Goal: Task Accomplishment & Management: Manage account settings

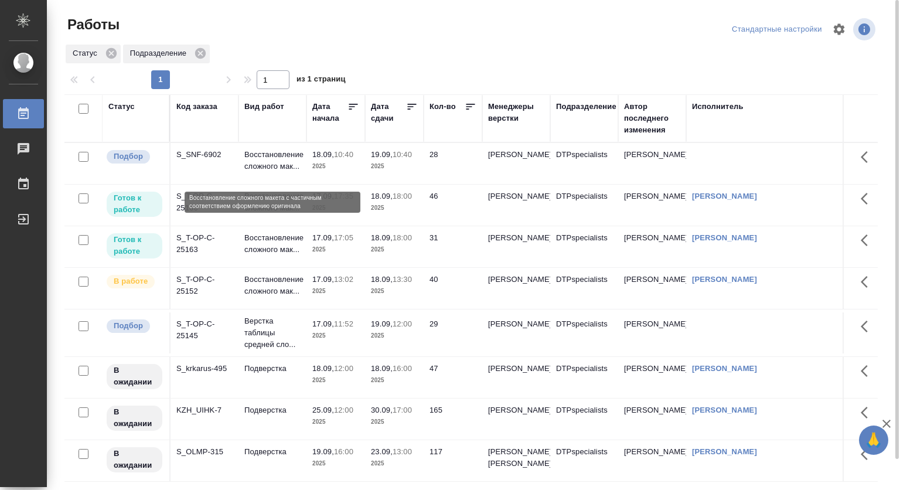
click at [275, 159] on p "Восстановление сложного мак..." at bounding box center [272, 160] width 56 height 23
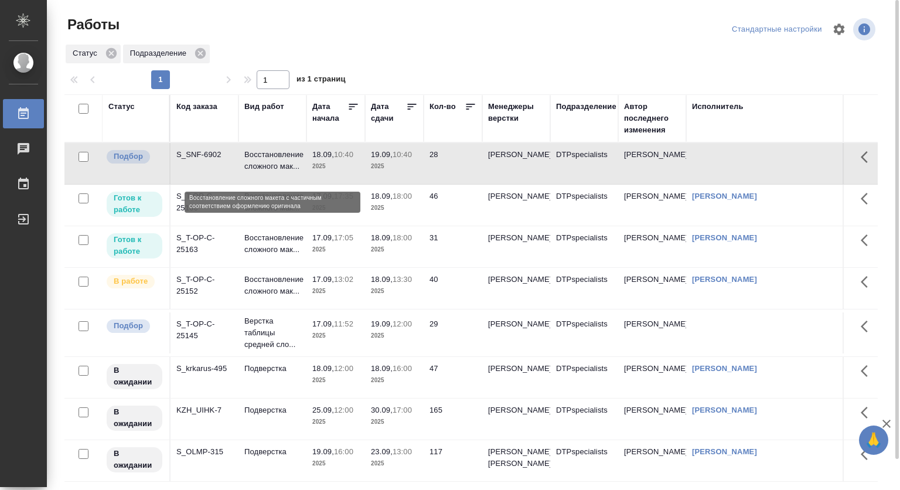
click at [275, 159] on p "Восстановление сложного мак..." at bounding box center [272, 160] width 56 height 23
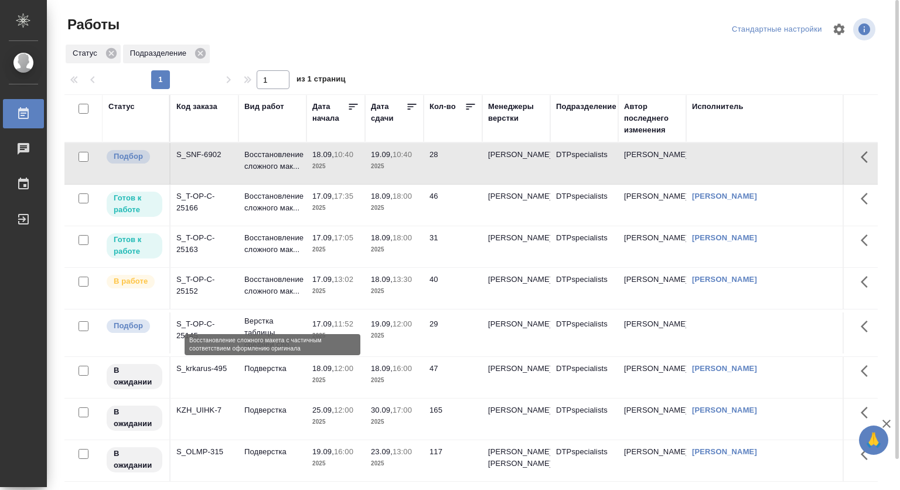
click at [268, 297] on p "Восстановление сложного мак..." at bounding box center [272, 285] width 56 height 23
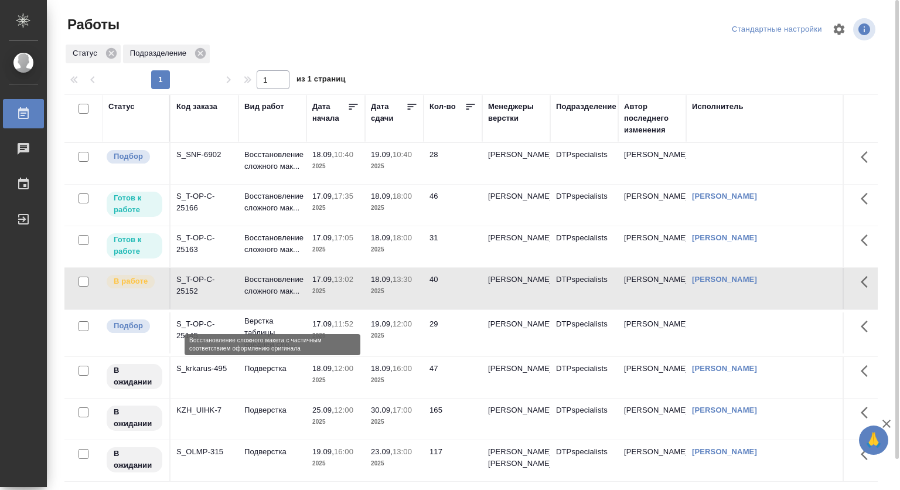
click at [268, 297] on p "Восстановление сложного мак..." at bounding box center [272, 285] width 56 height 23
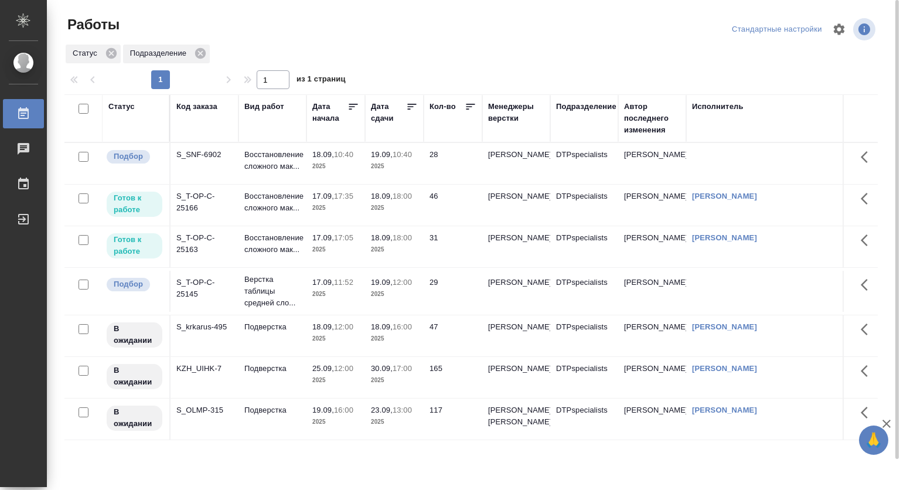
click at [316, 255] on p "2025" at bounding box center [335, 250] width 47 height 12
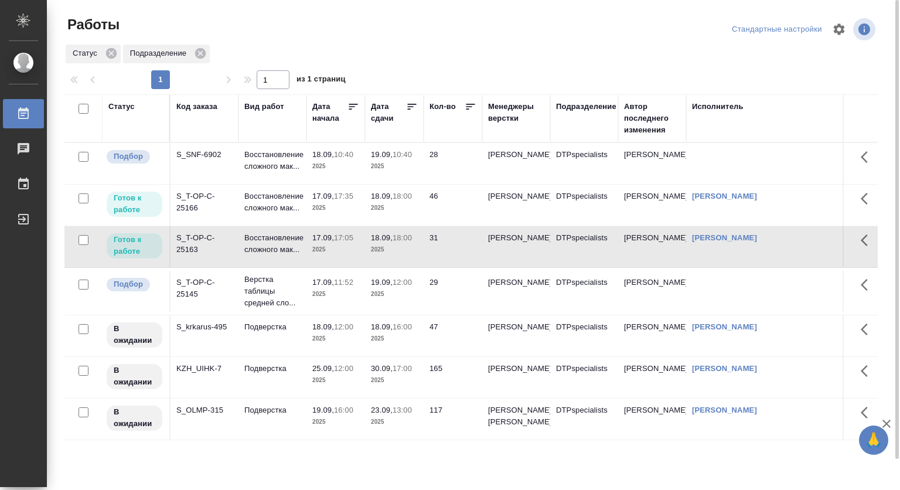
click at [316, 255] on p "2025" at bounding box center [335, 250] width 47 height 12
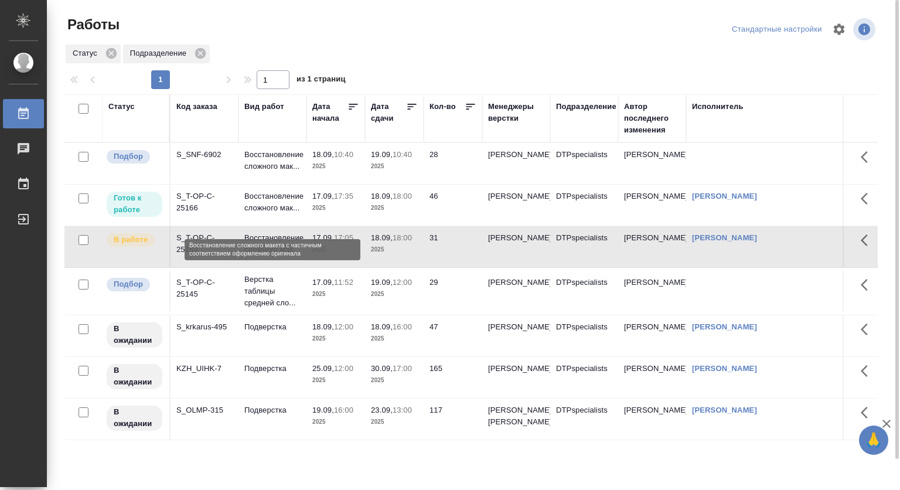
click at [252, 209] on p "Восстановление сложного мак..." at bounding box center [272, 201] width 56 height 23
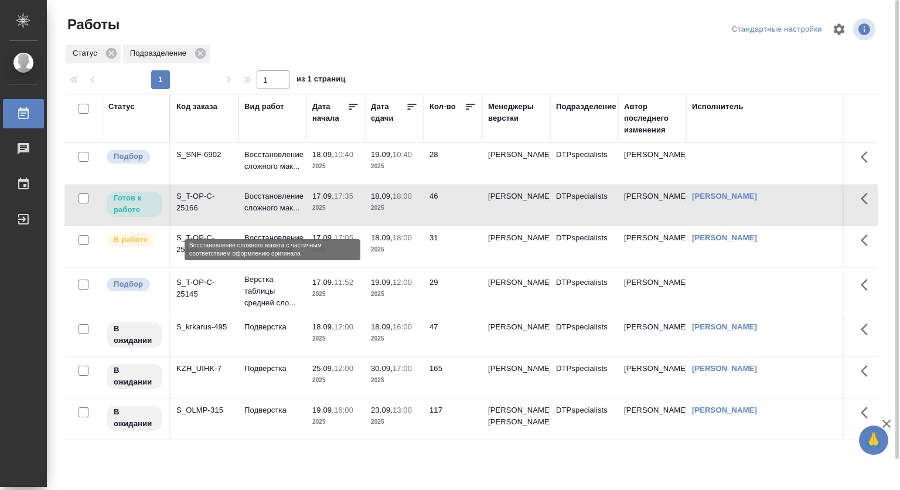
click at [252, 209] on p "Восстановление сложного мак..." at bounding box center [272, 201] width 56 height 23
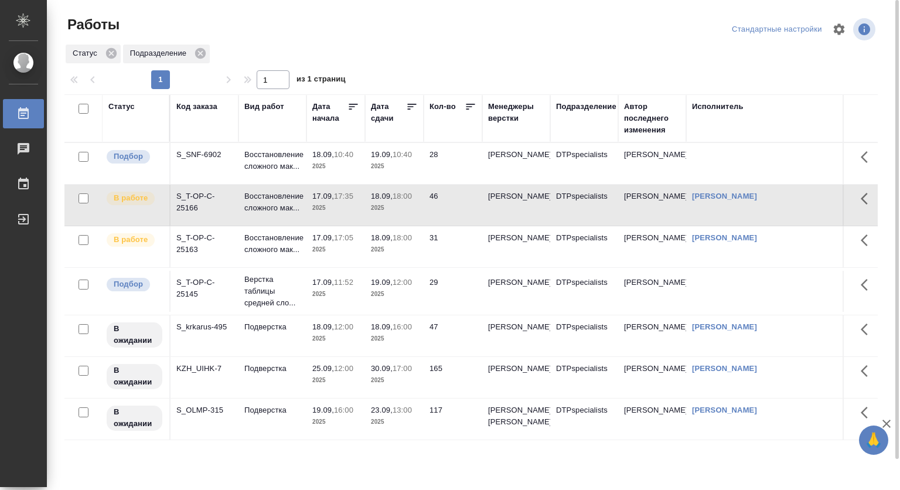
click at [288, 299] on p "Верстка таблицы средней сло..." at bounding box center [272, 291] width 56 height 35
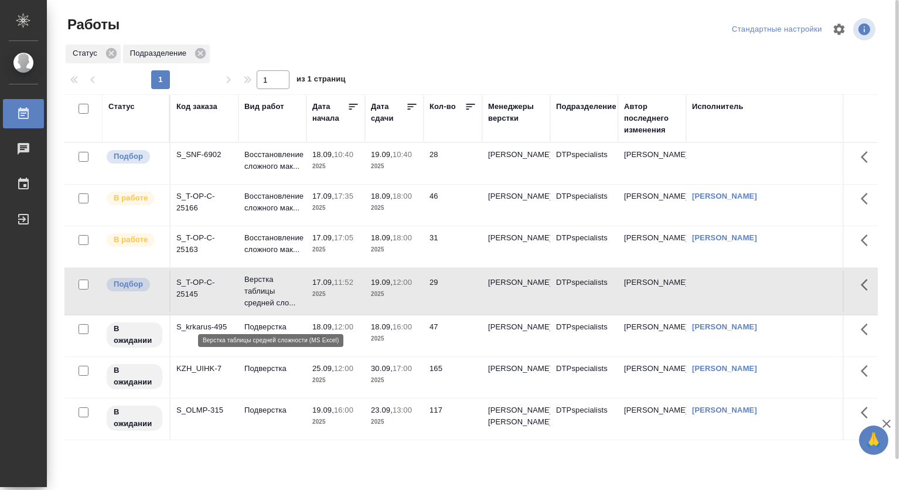
click at [288, 299] on p "Верстка таблицы средней сло..." at bounding box center [272, 291] width 56 height 35
click at [272, 304] on p "Верстка таблицы средней сло..." at bounding box center [272, 291] width 56 height 35
click at [253, 333] on p "Подверстка" at bounding box center [272, 327] width 56 height 12
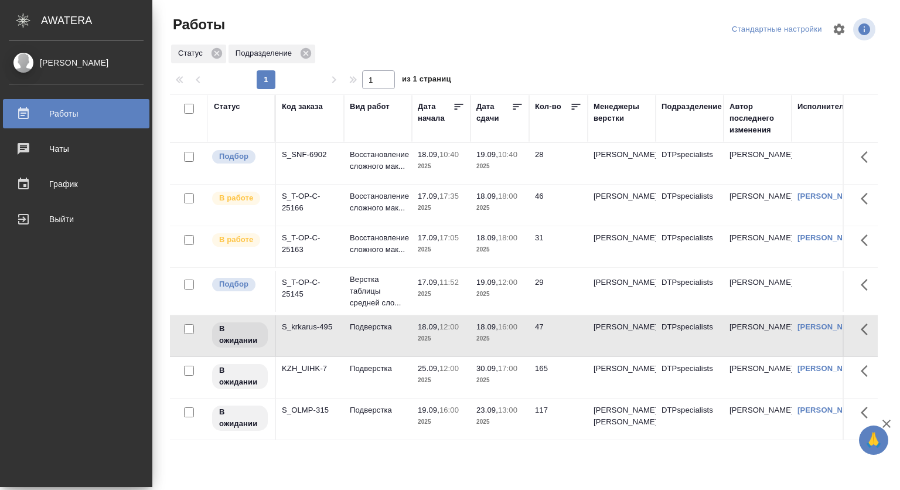
click at [61, 65] on div "[PERSON_NAME]" at bounding box center [76, 62] width 135 height 13
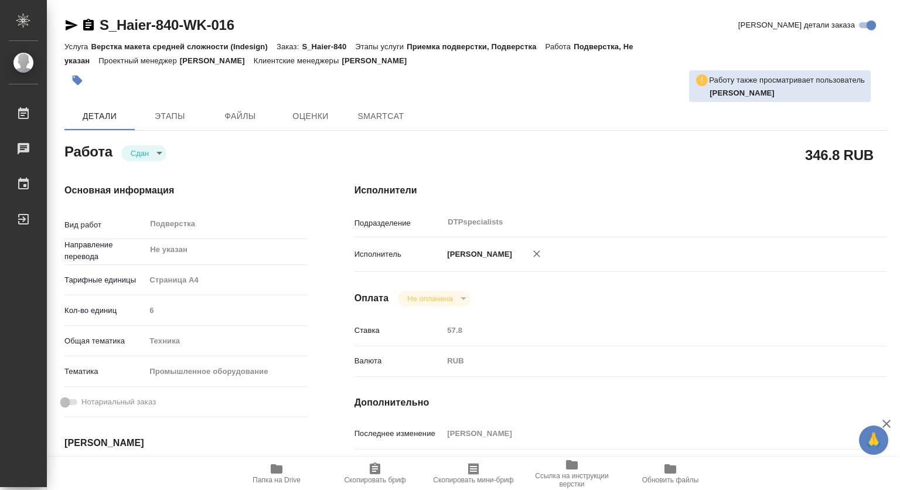
type textarea "x"
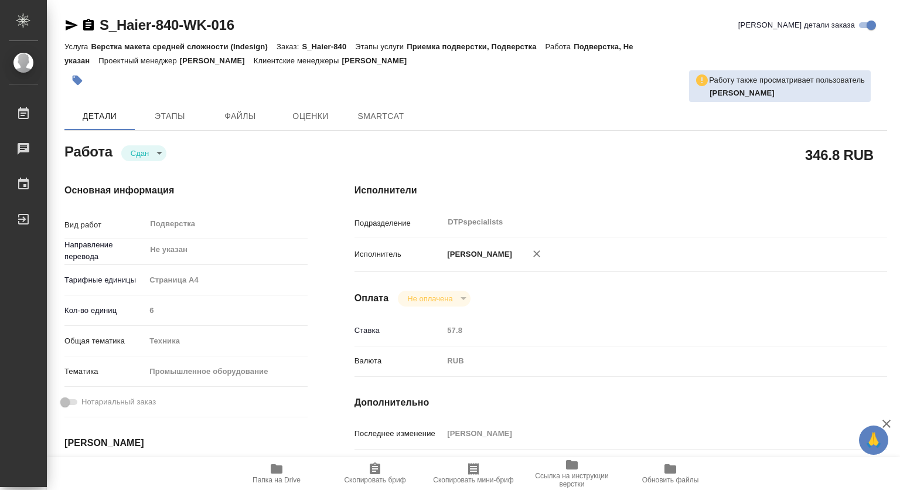
type textarea "x"
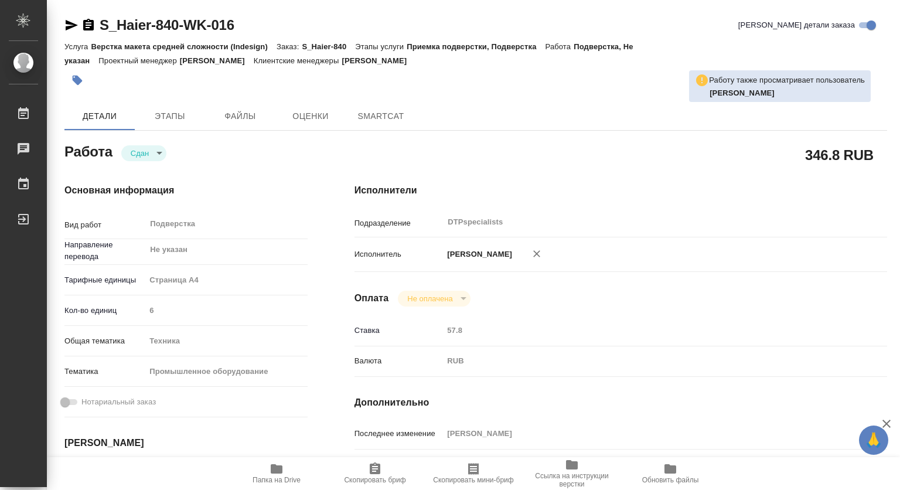
type textarea "x"
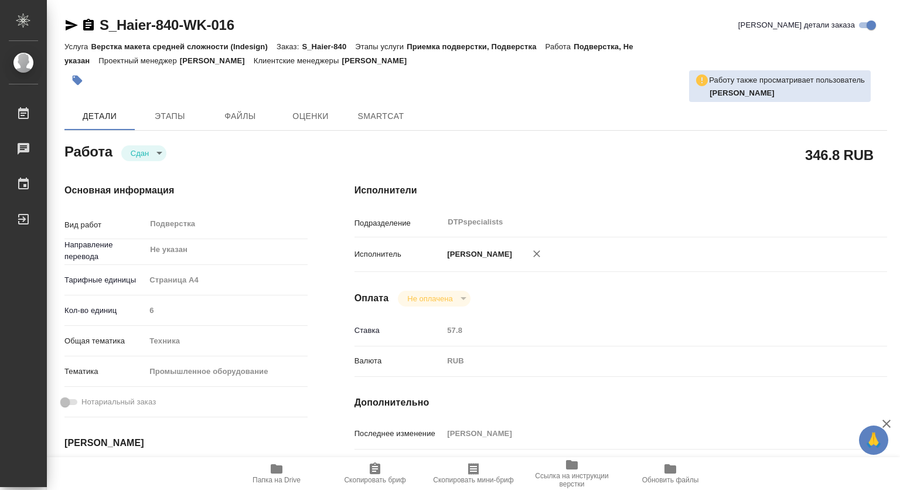
type textarea "x"
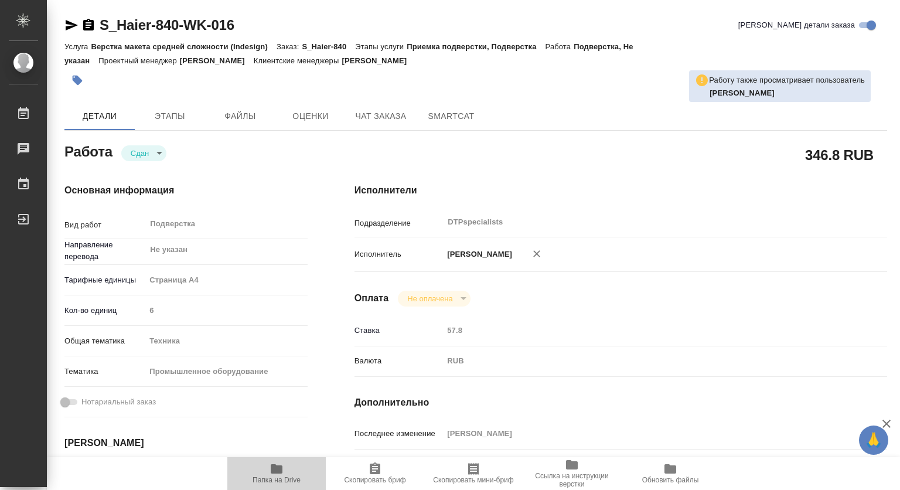
click at [275, 471] on icon "button" at bounding box center [277, 468] width 12 height 9
type textarea "x"
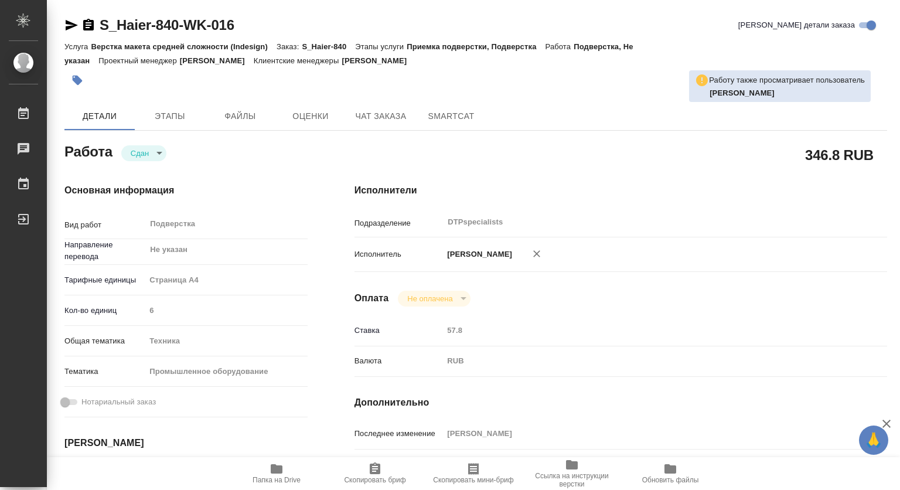
type textarea "x"
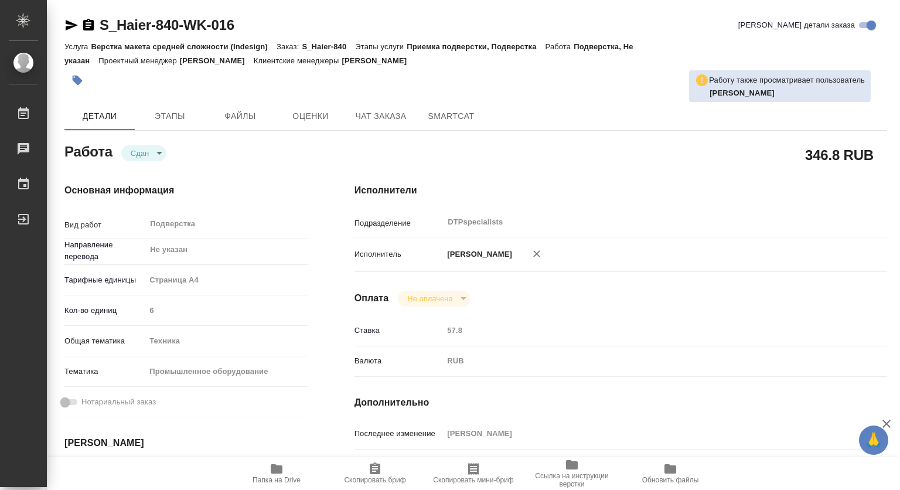
type textarea "x"
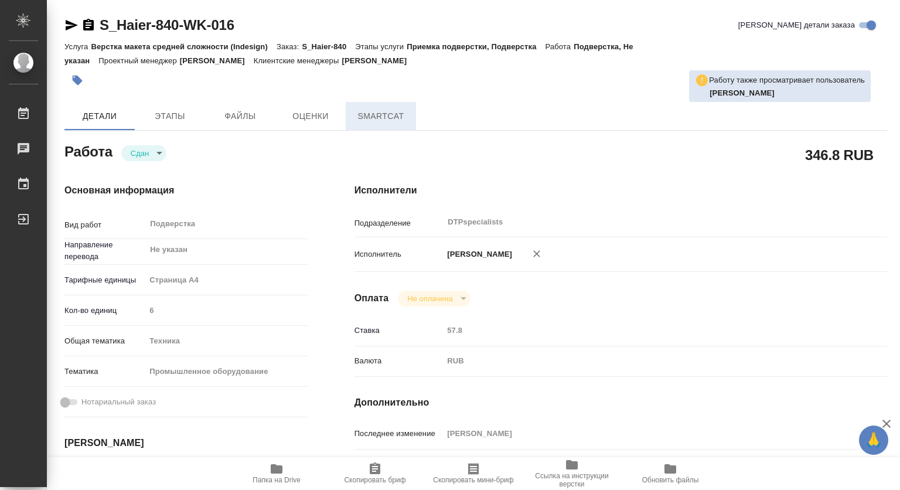
type textarea "x"
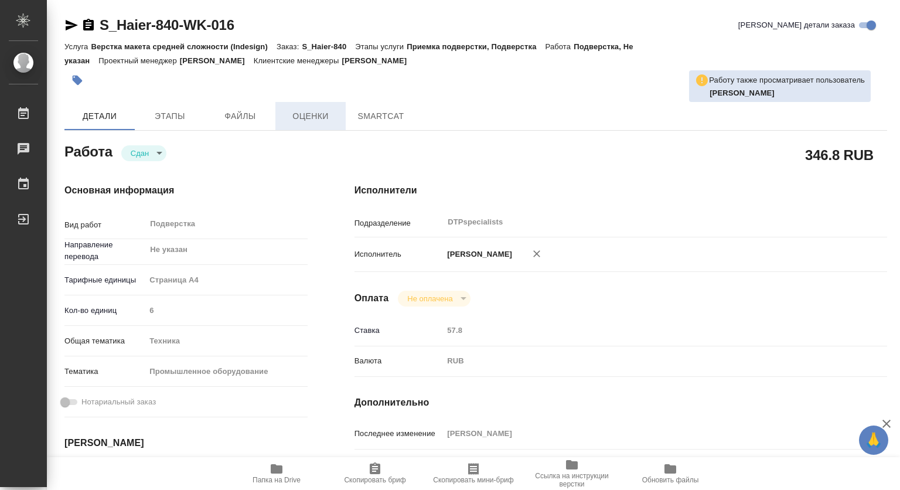
type textarea "x"
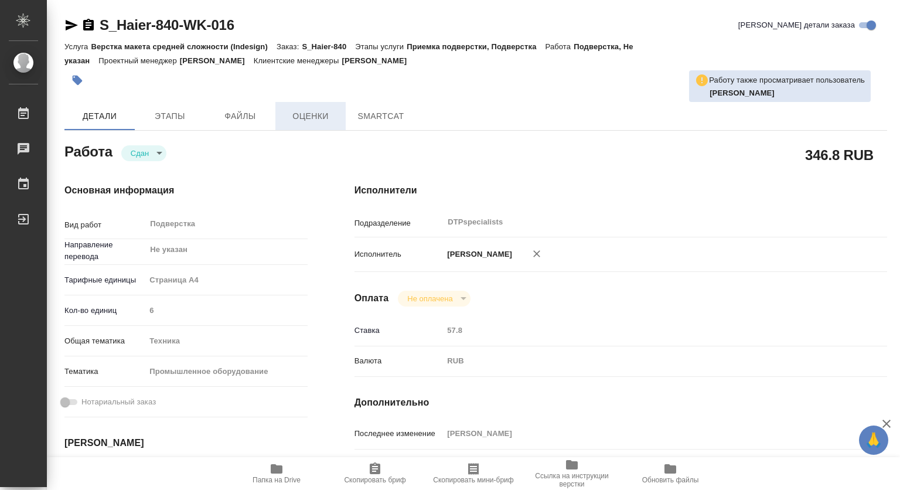
type textarea "x"
click at [391, 114] on span "Чат заказа" at bounding box center [381, 116] width 56 height 15
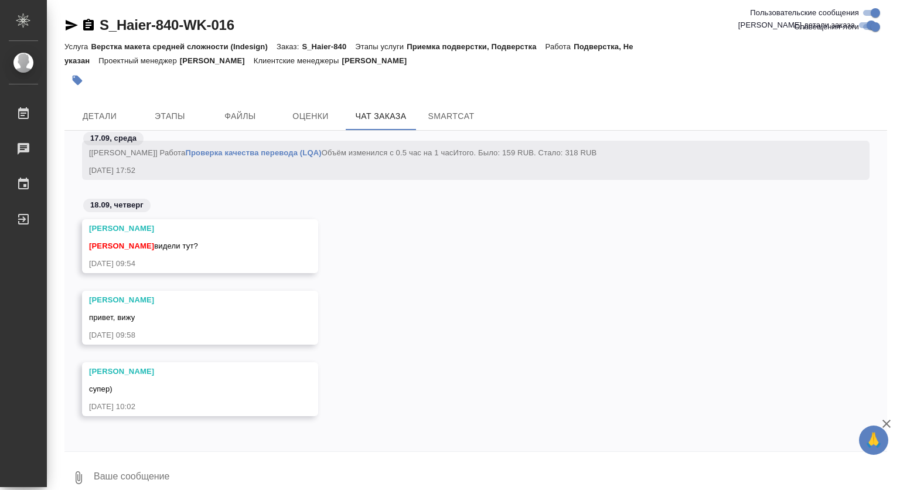
scroll to position [10544, 0]
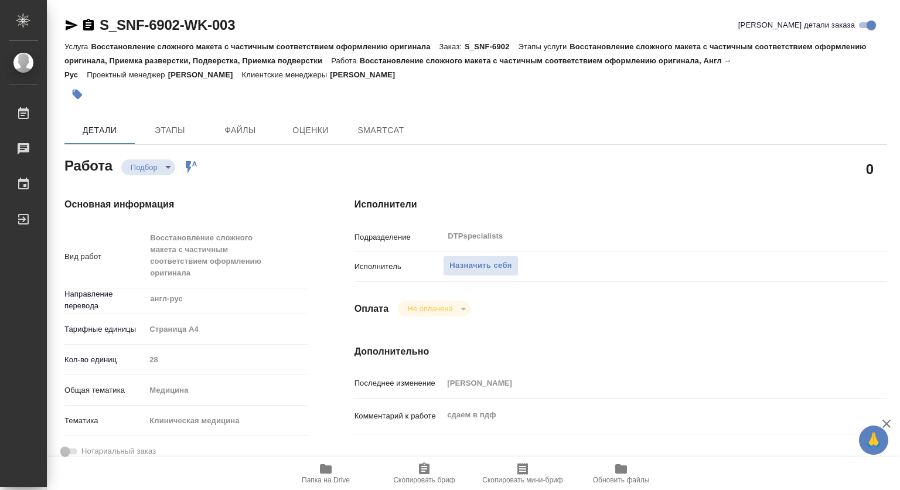
type textarea "x"
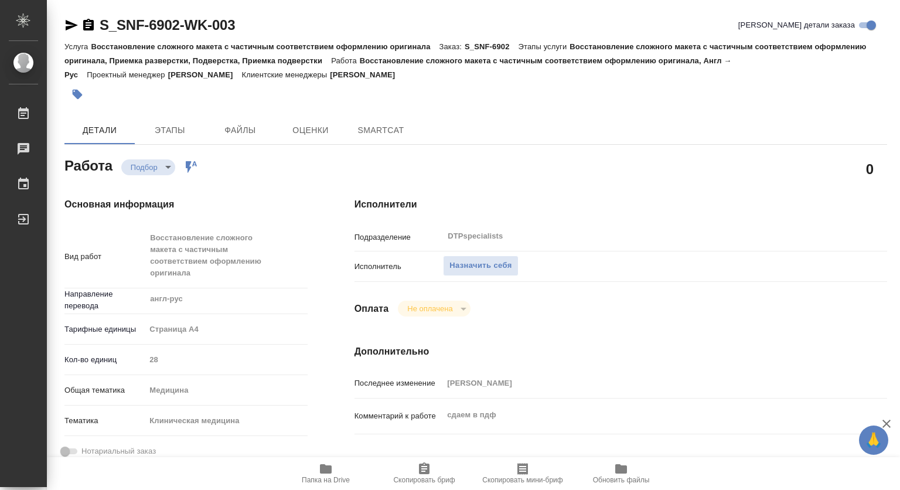
type textarea "x"
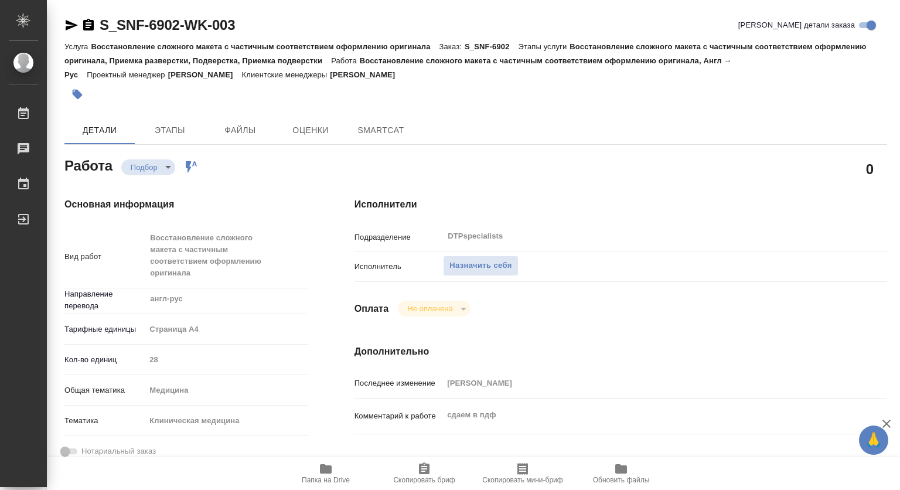
type textarea "x"
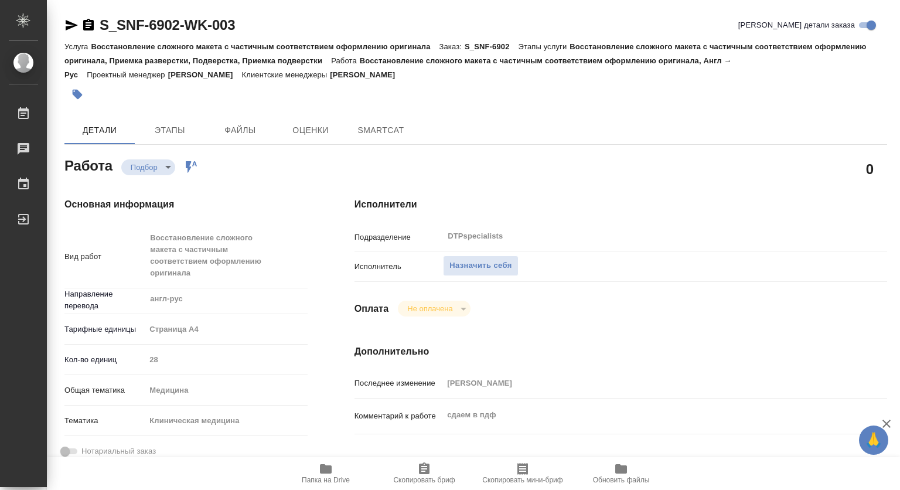
type textarea "x"
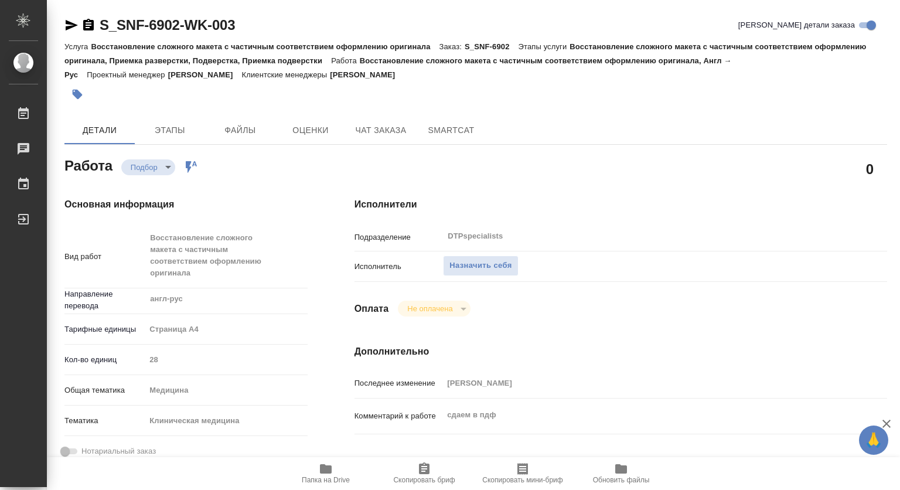
type textarea "x"
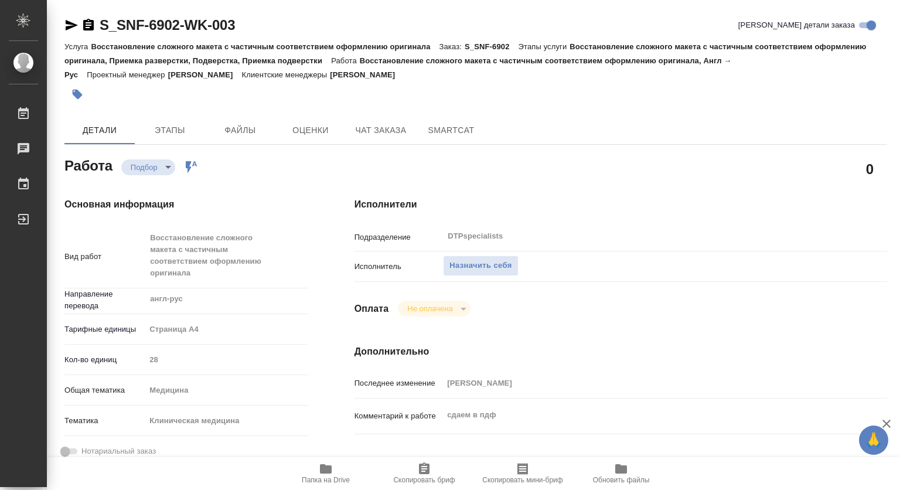
click at [333, 471] on span "Папка на Drive" at bounding box center [326, 473] width 84 height 22
type textarea "x"
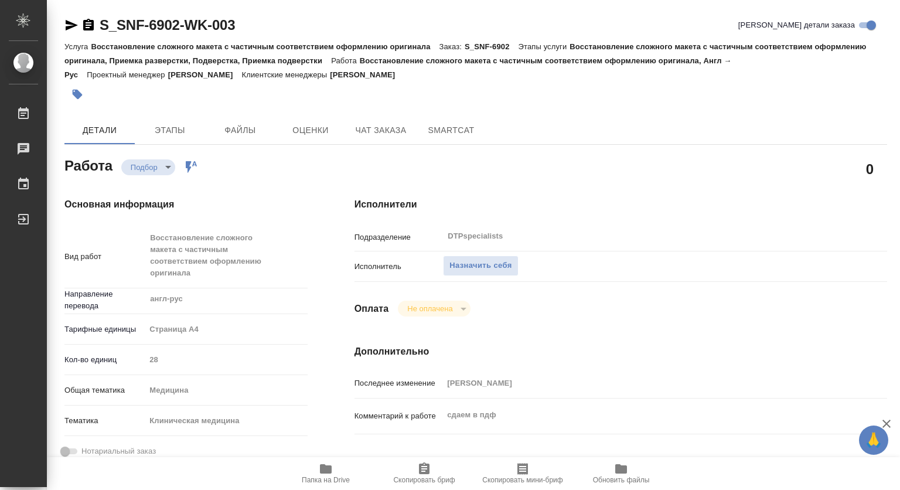
type textarea "x"
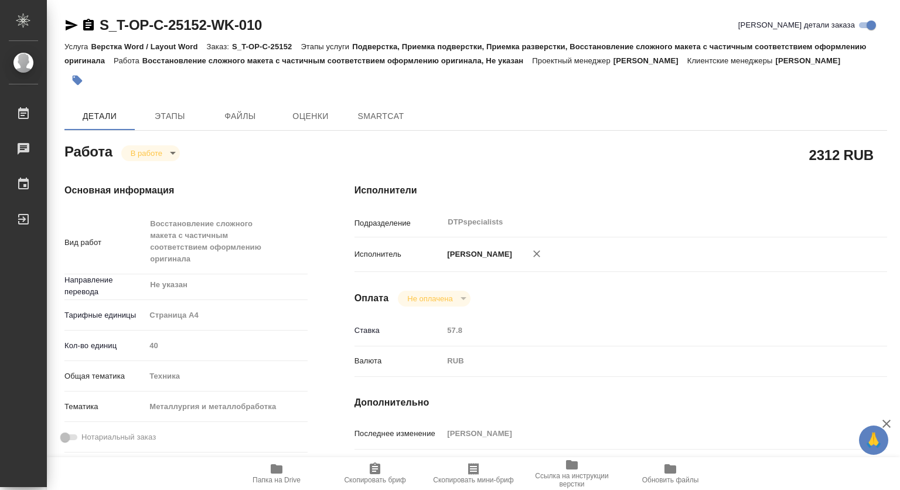
type textarea "x"
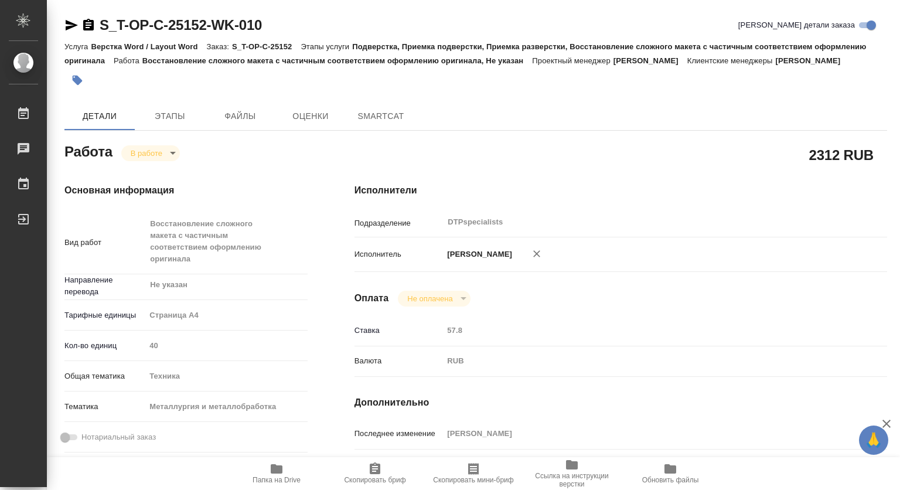
type textarea "x"
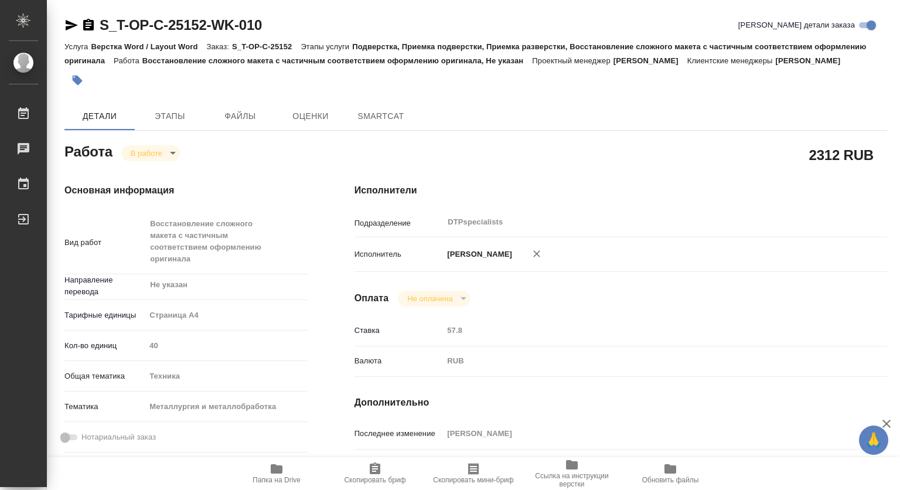
type textarea "x"
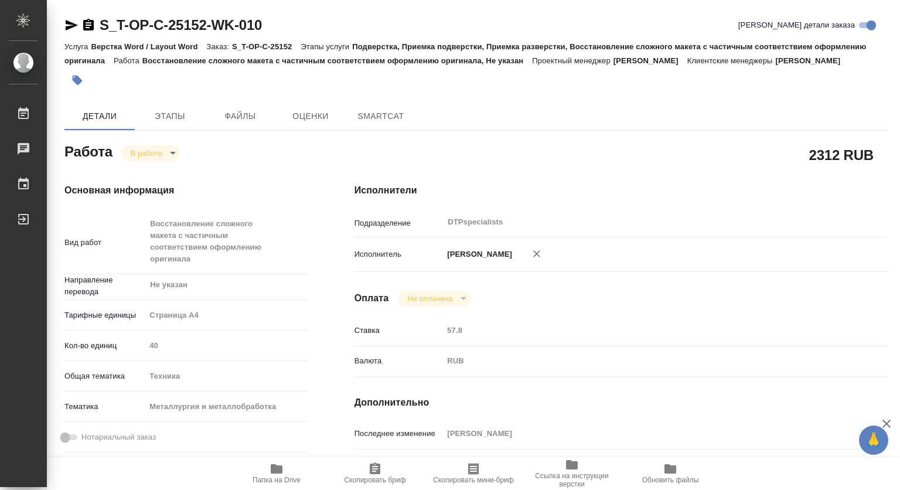
type textarea "x"
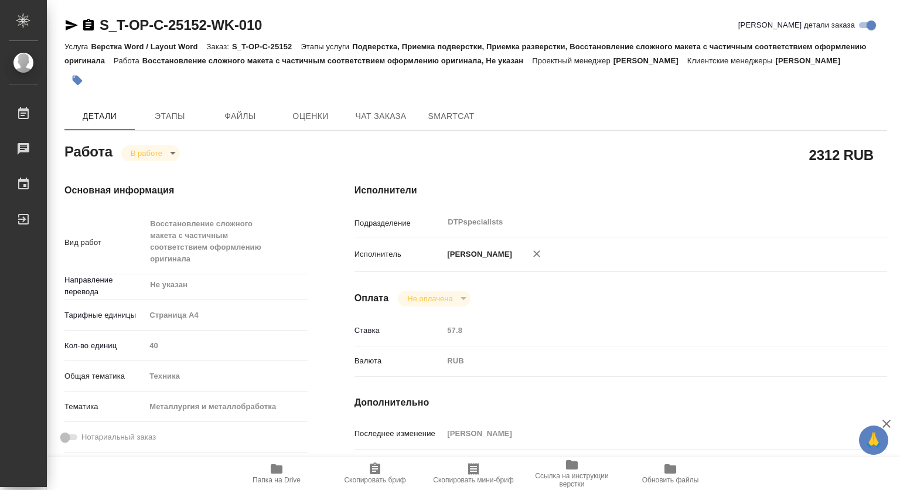
click at [281, 467] on icon "button" at bounding box center [277, 468] width 12 height 9
type textarea "x"
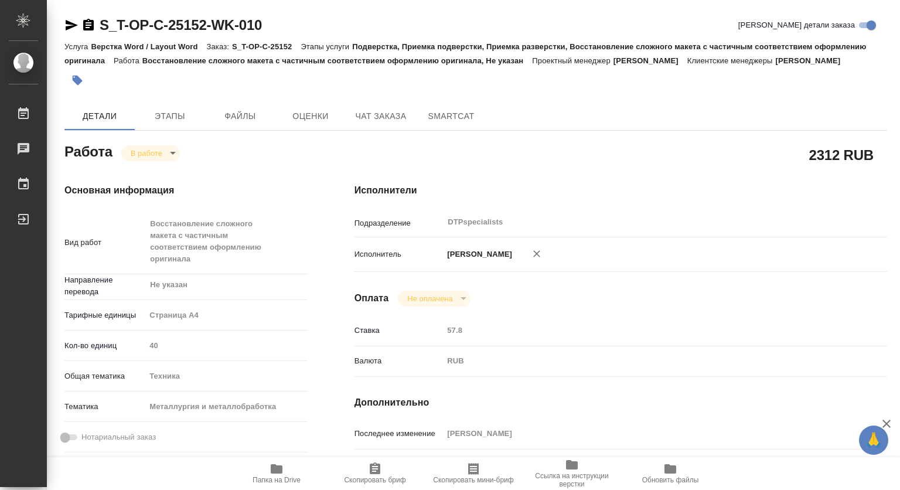
type textarea "x"
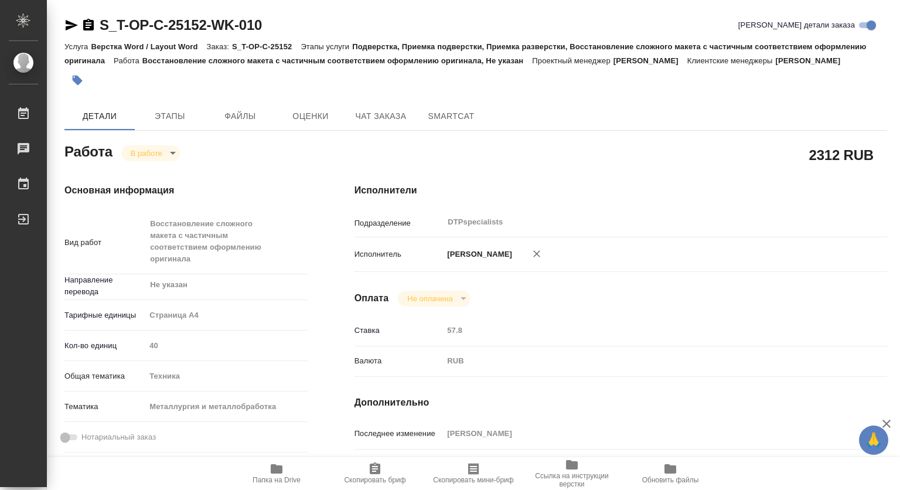
type textarea "x"
click at [148, 154] on body "🙏 .cls-1 fill:#fff; AWATERA Kovtun Svetlana Работы 0 Чаты График Выйти S_T-OP-C…" at bounding box center [450, 245] width 900 height 490
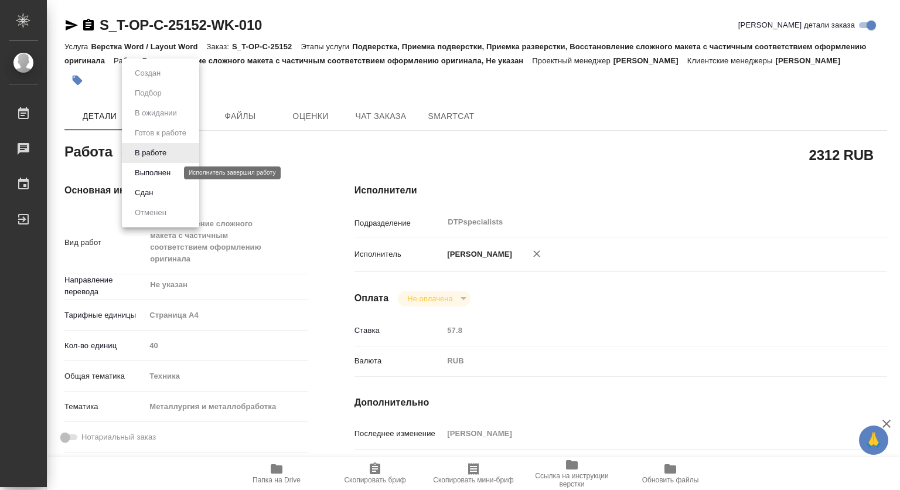
click at [145, 168] on button "Выполнен" at bounding box center [152, 172] width 43 height 13
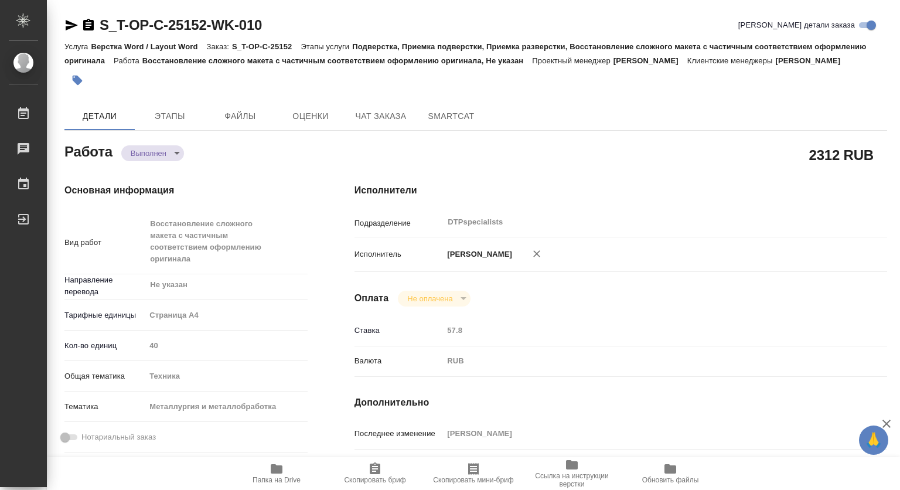
type textarea "x"
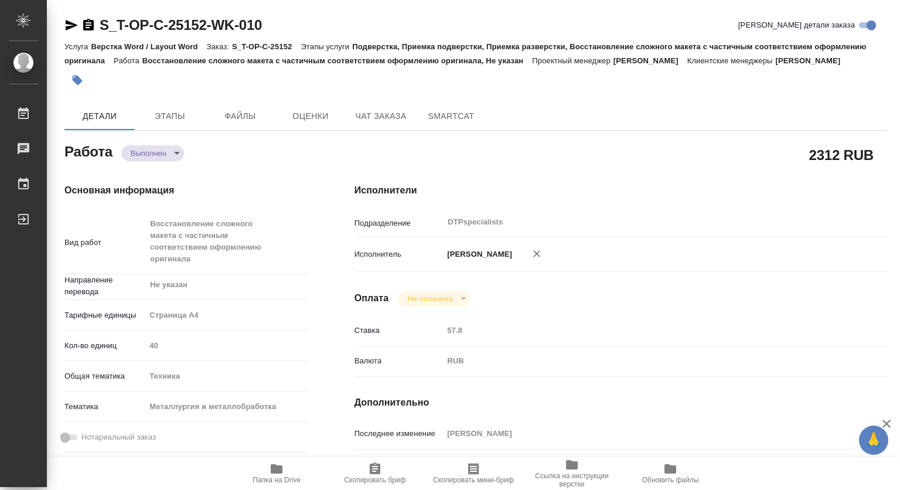
type textarea "x"
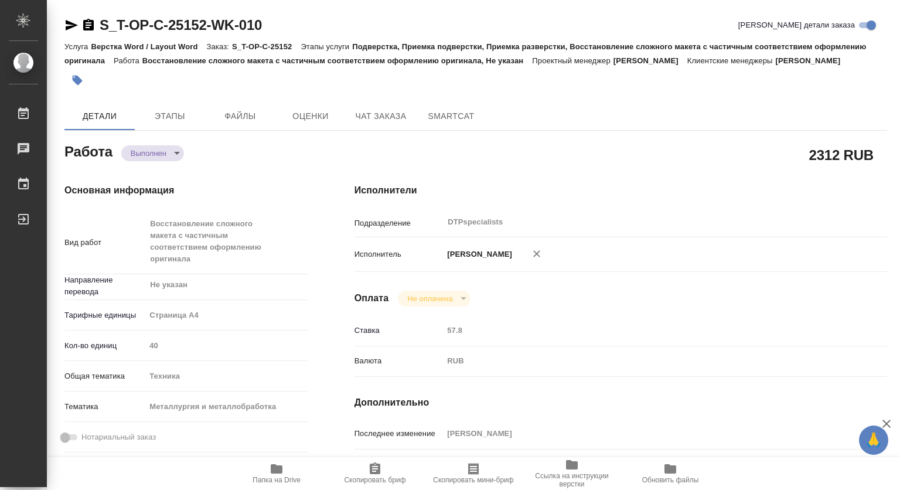
type textarea "x"
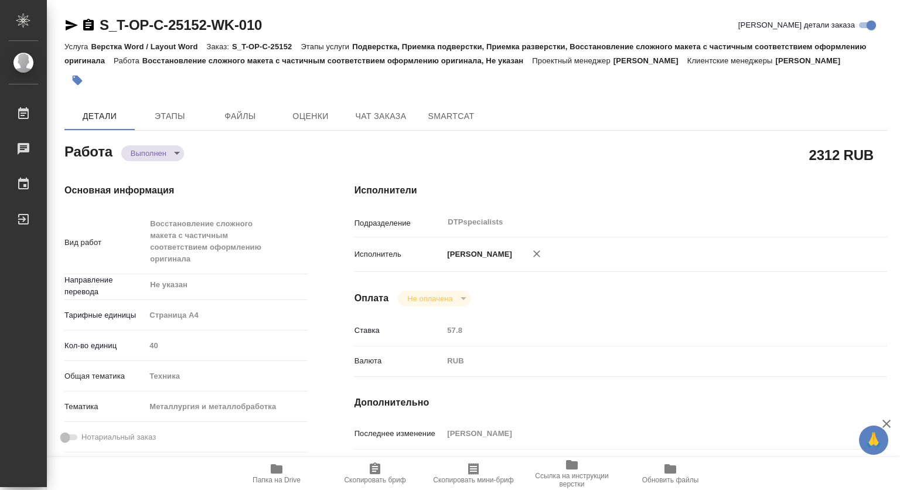
scroll to position [293, 0]
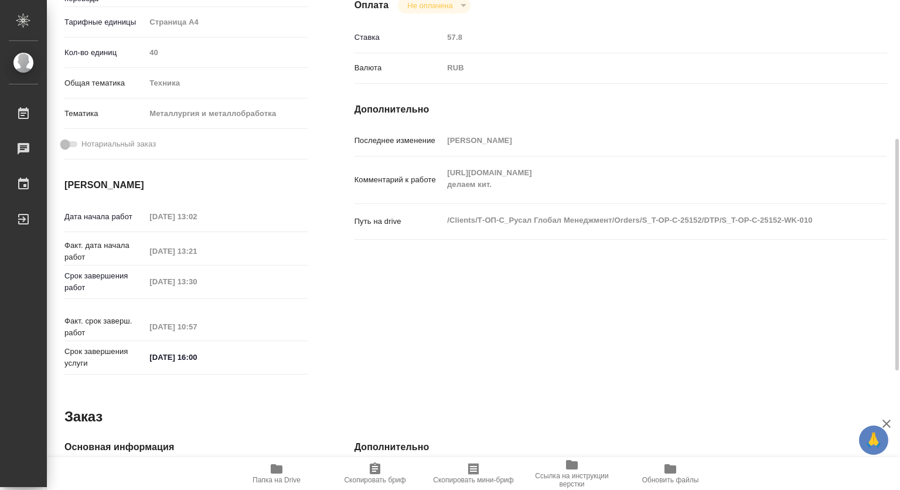
type textarea "x"
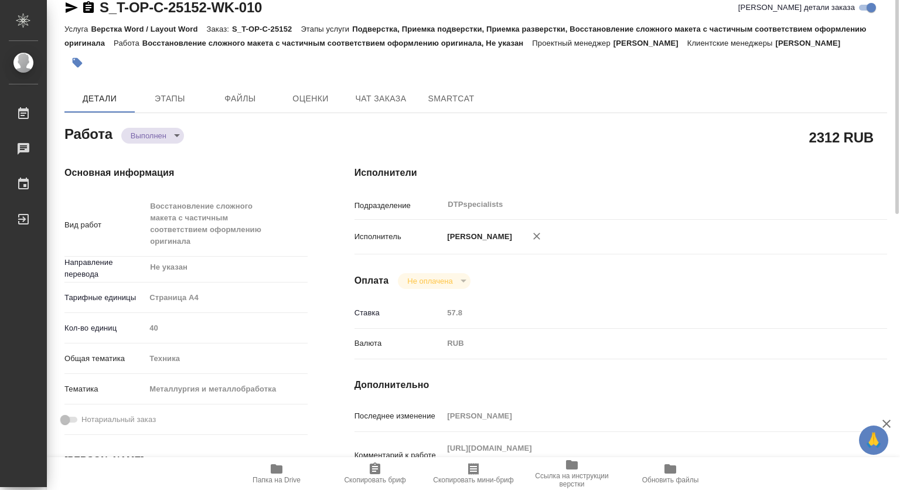
scroll to position [0, 0]
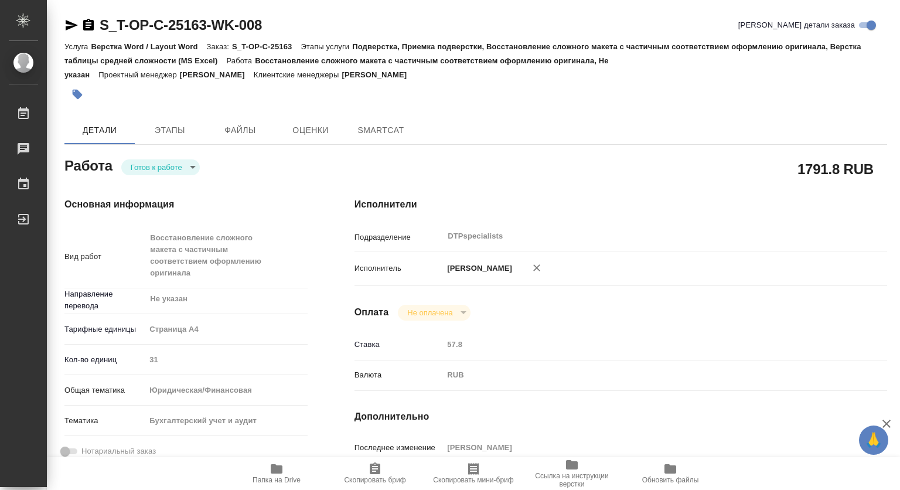
type textarea "x"
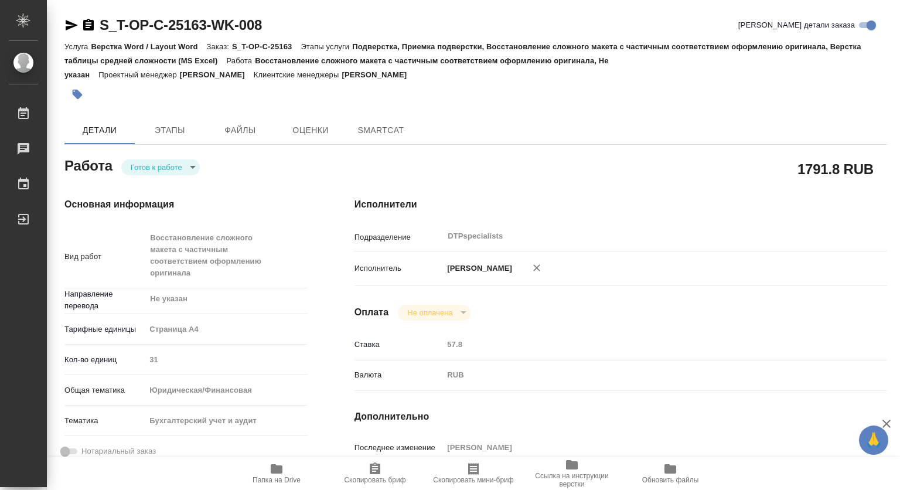
type textarea "x"
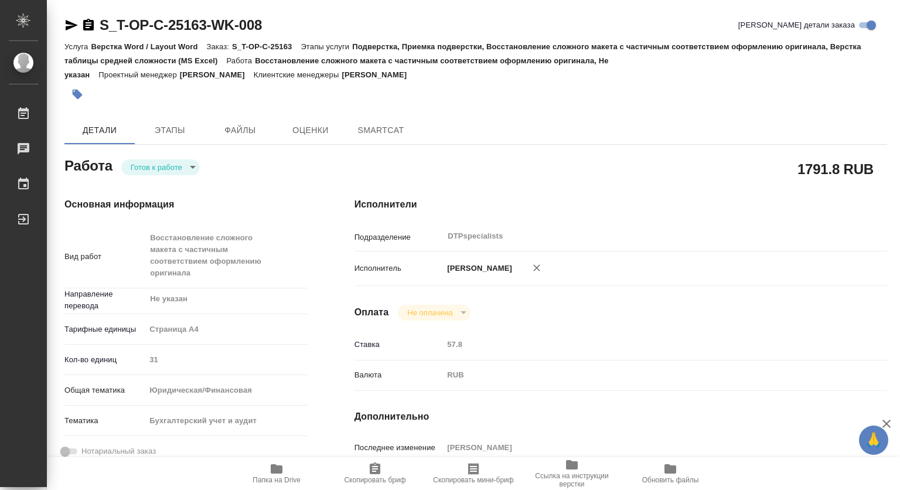
type textarea "x"
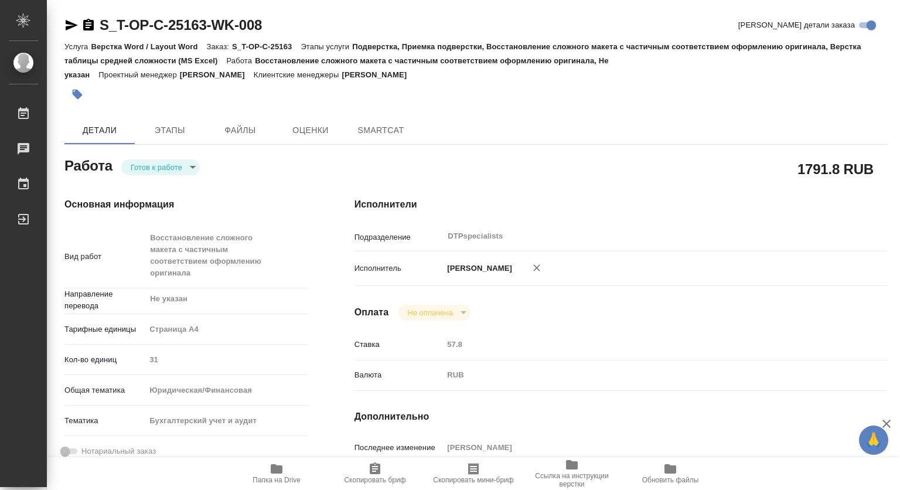
type textarea "x"
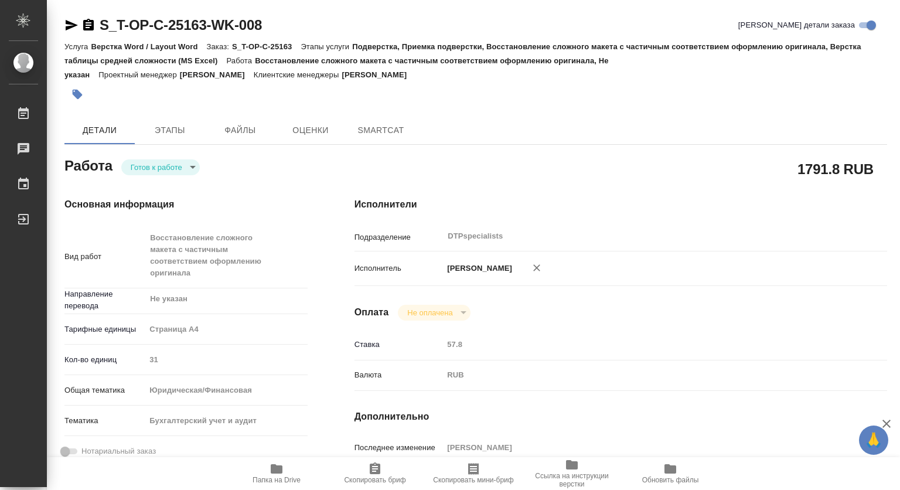
click at [171, 162] on body "🙏 .cls-1 fill:#fff; AWATERA Kovtun Svetlana Работы Чаты График Выйти S_T-OP-C-2…" at bounding box center [450, 245] width 900 height 490
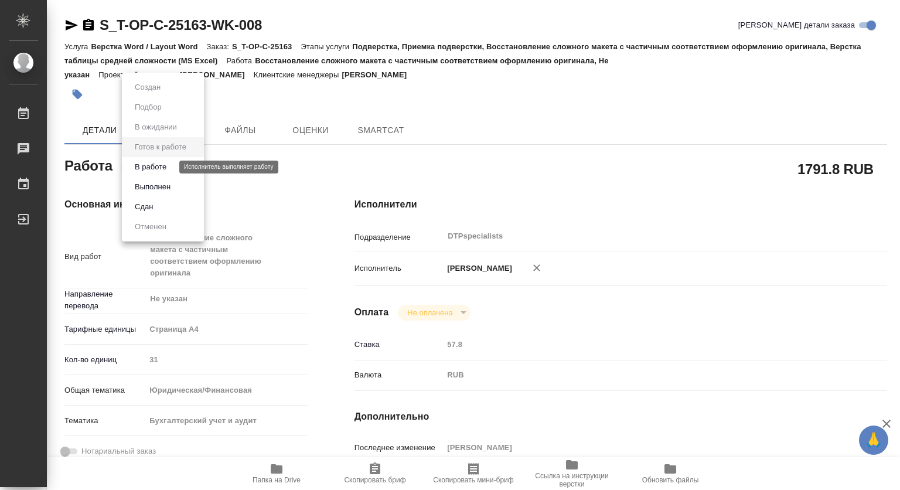
type textarea "x"
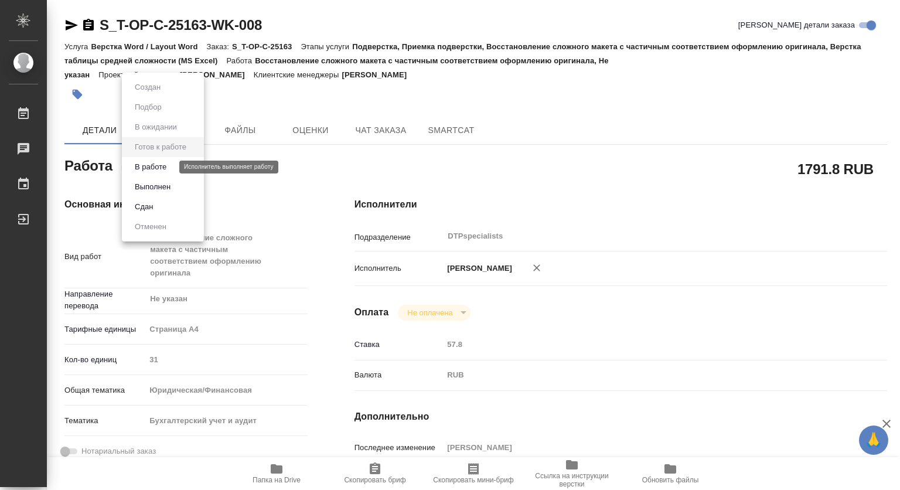
click at [161, 169] on button "В работе" at bounding box center [150, 167] width 39 height 13
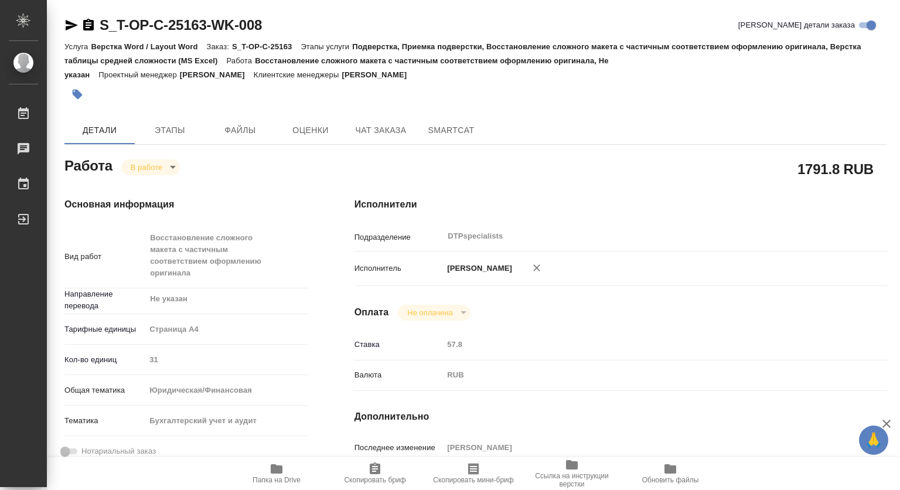
click at [91, 22] on icon "button" at bounding box center [88, 25] width 11 height 12
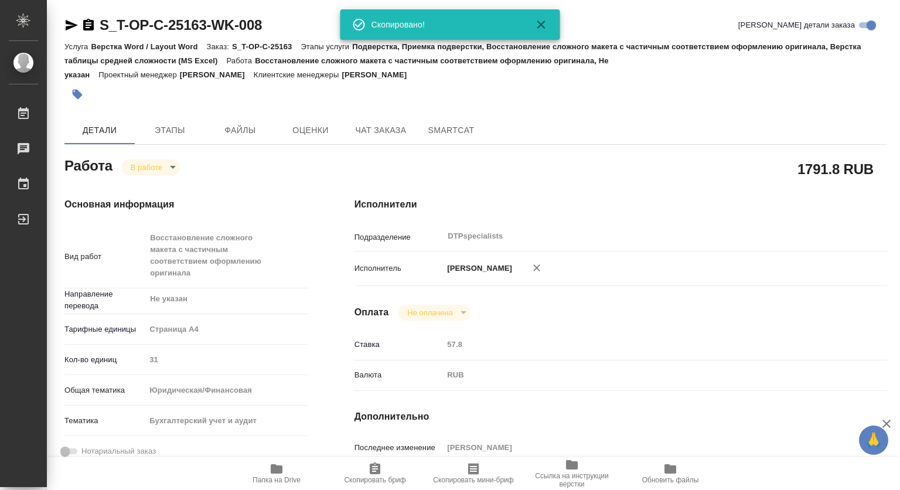
type textarea "x"
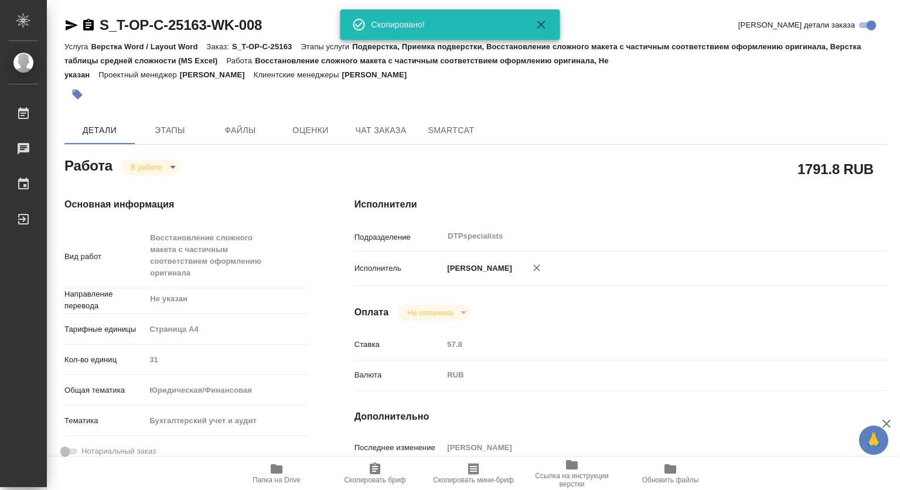
type textarea "x"
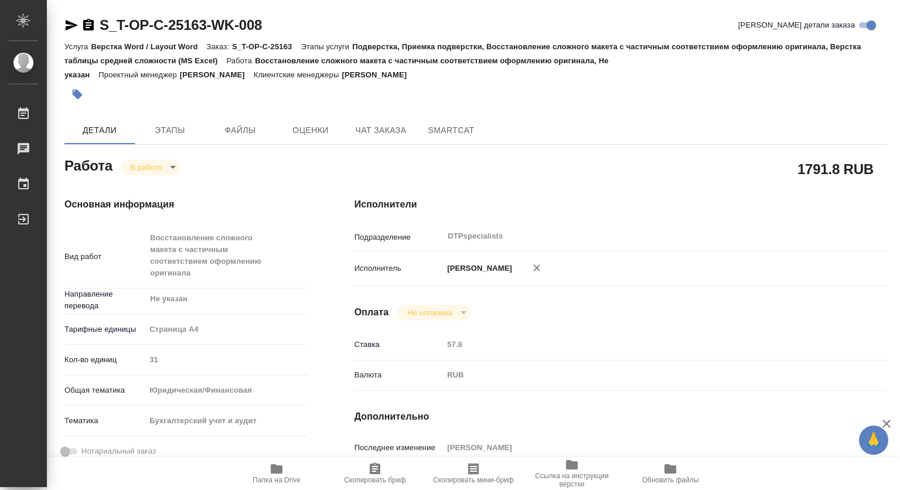
click at [276, 477] on span "Папка на Drive" at bounding box center [277, 480] width 48 height 8
type textarea "x"
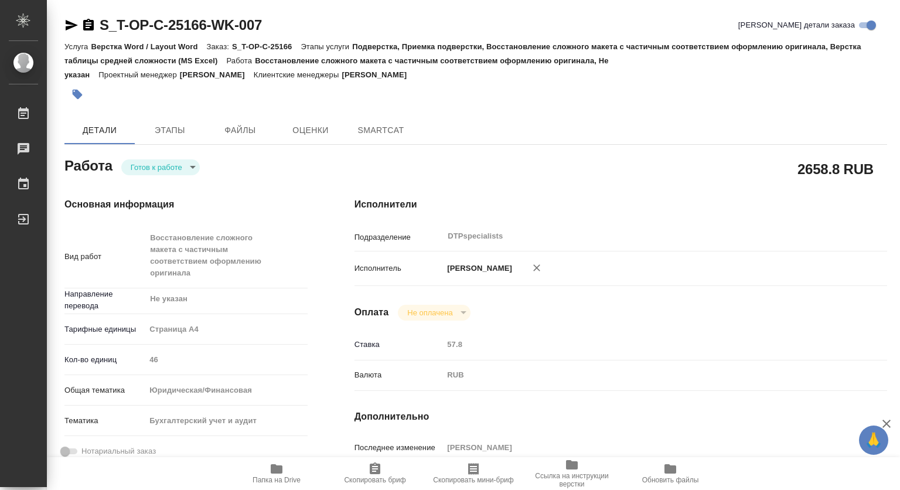
type textarea "x"
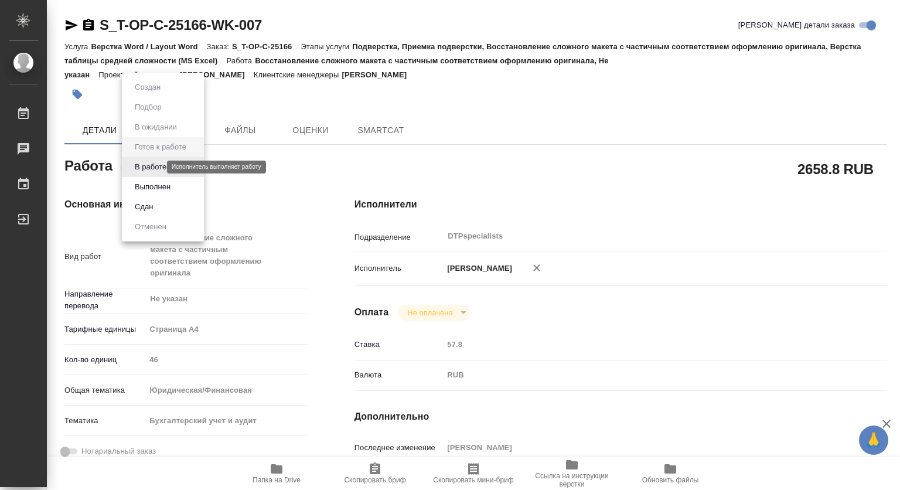
click at [155, 169] on body "🙏 .cls-1 fill:#fff; AWATERA [PERSON_NAME] Чаты График Выйти S_T-OP-C-25166-WK-0…" at bounding box center [450, 245] width 900 height 490
type textarea "x"
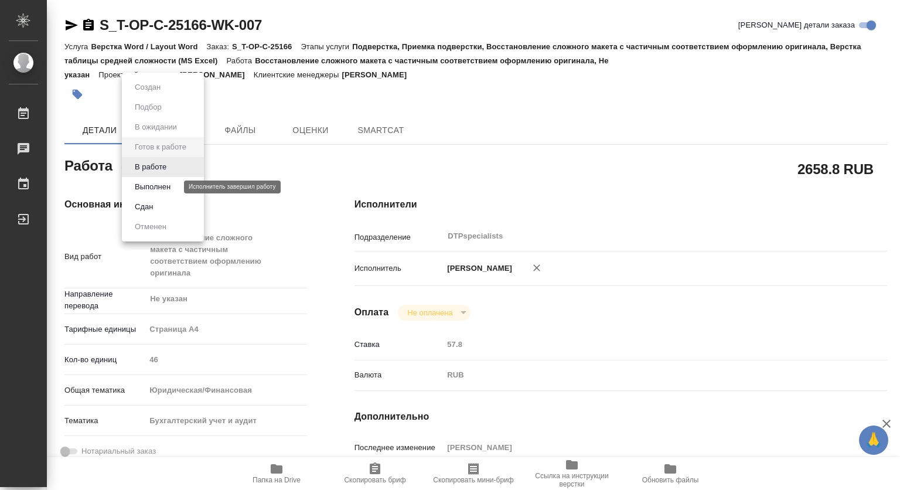
type textarea "x"
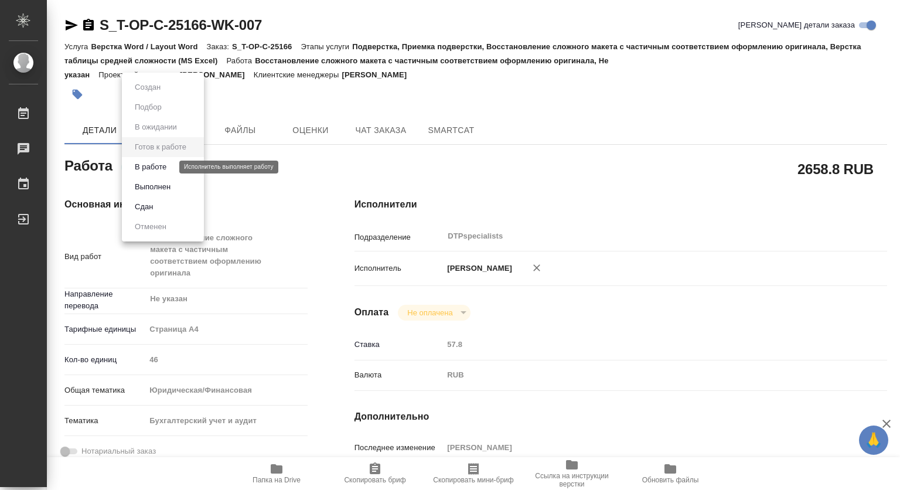
click at [152, 166] on button "В работе" at bounding box center [150, 167] width 39 height 13
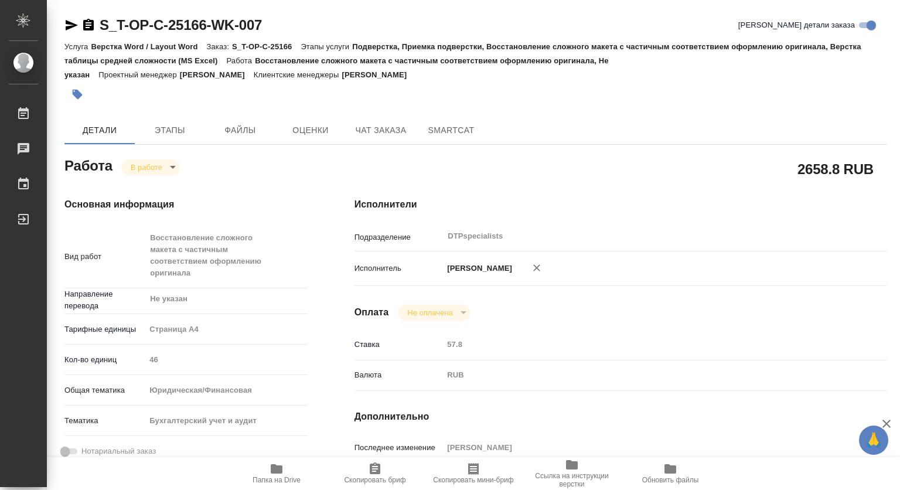
type textarea "x"
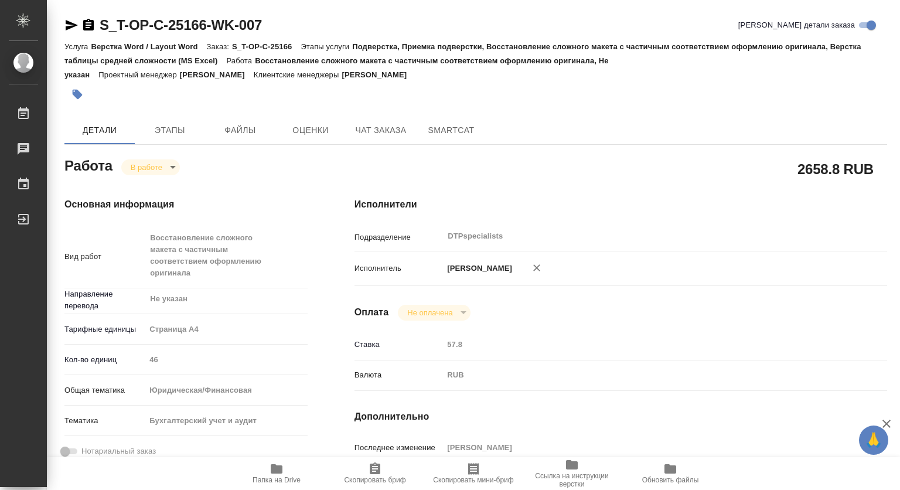
type textarea "x"
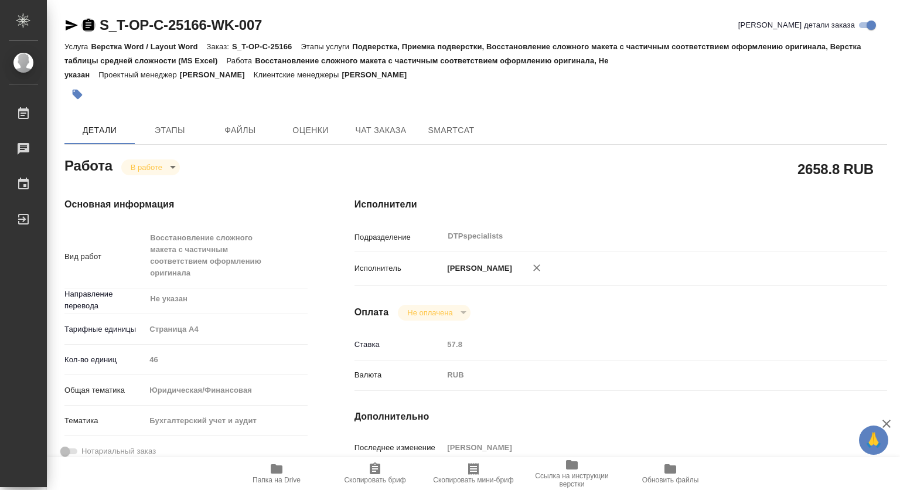
click at [87, 22] on icon "button" at bounding box center [88, 25] width 11 height 12
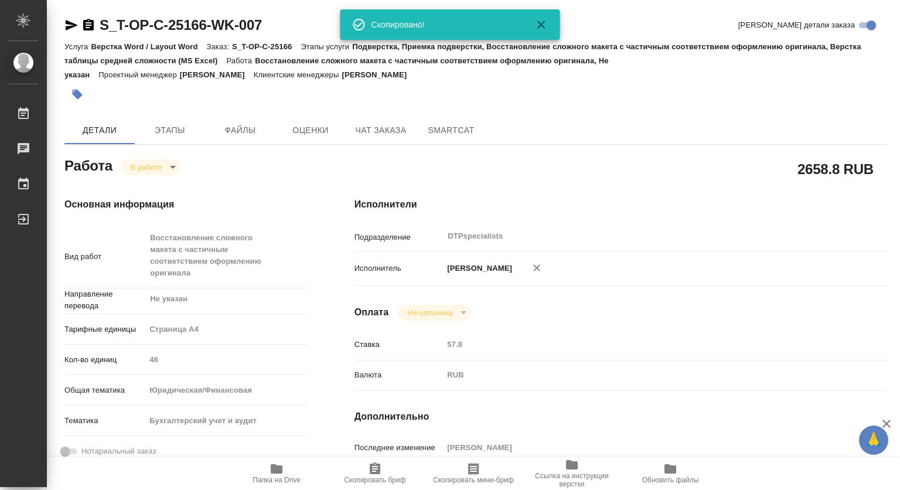
type textarea "x"
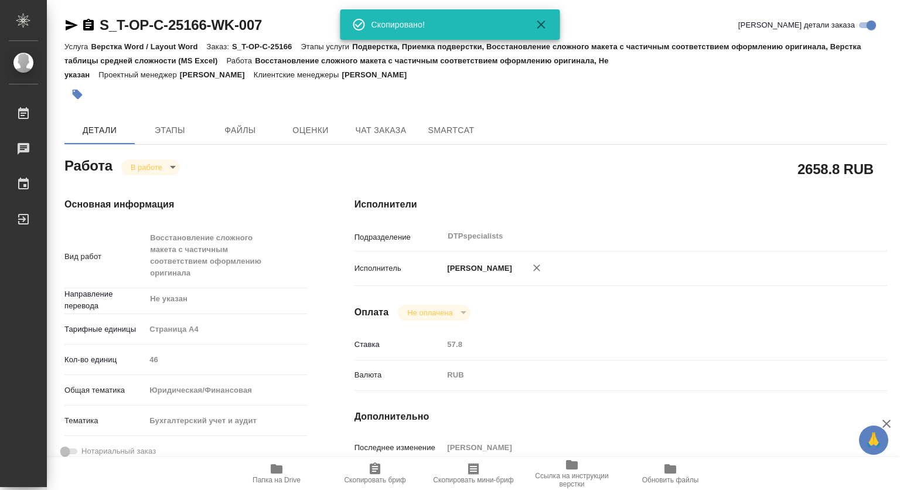
type textarea "x"
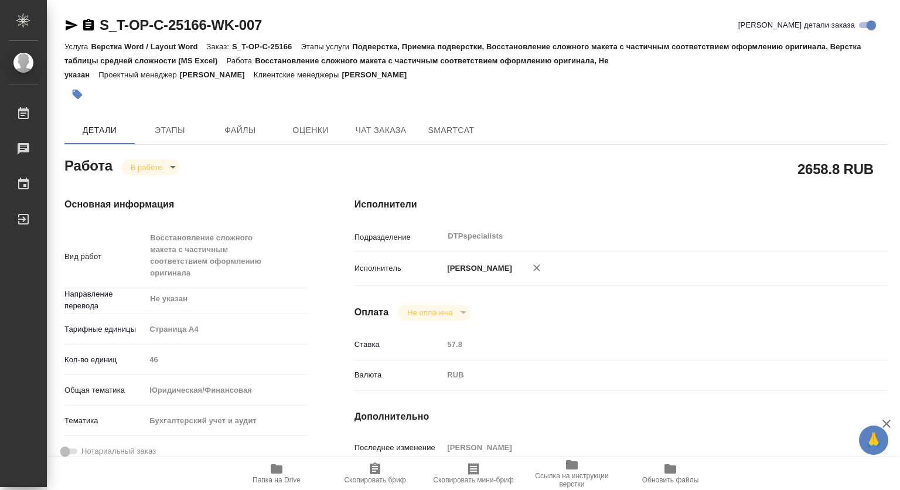
click at [279, 473] on icon "button" at bounding box center [277, 469] width 14 height 14
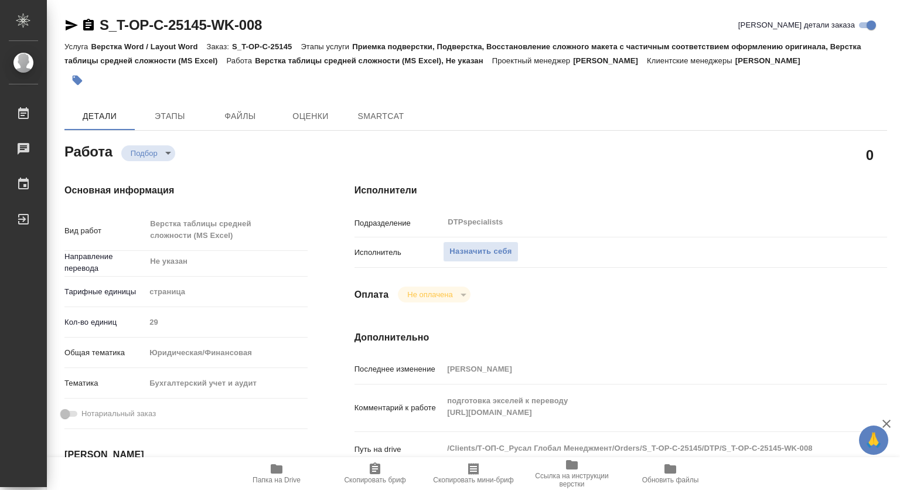
type textarea "x"
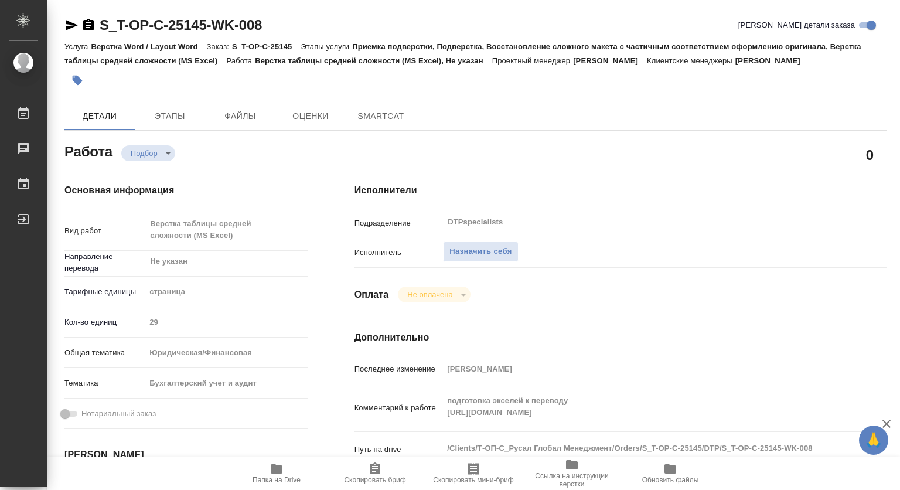
type textarea "x"
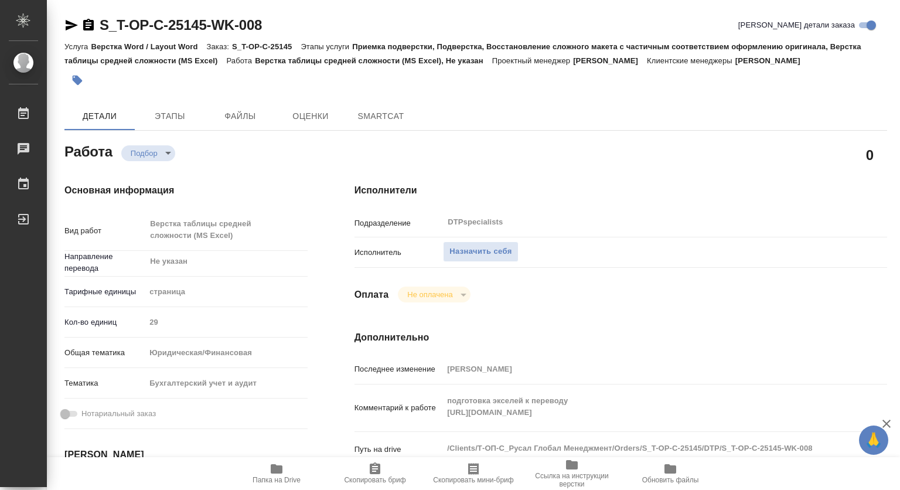
type textarea "x"
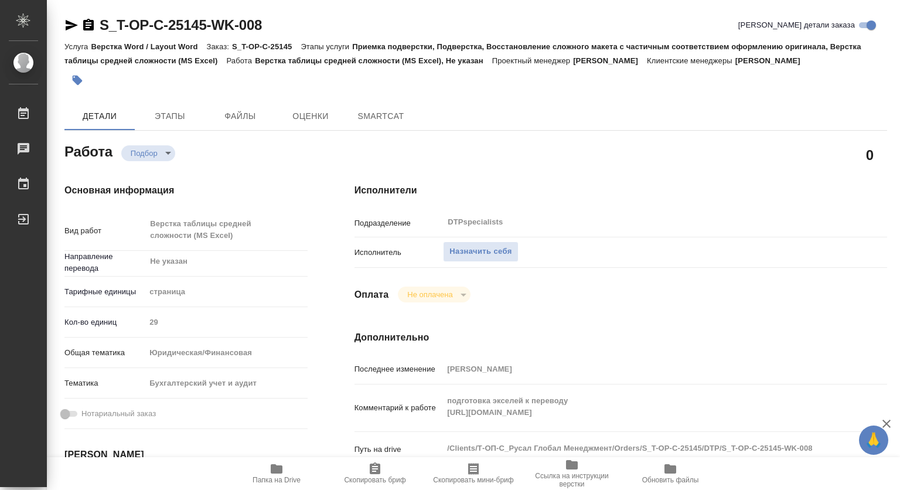
type textarea "x"
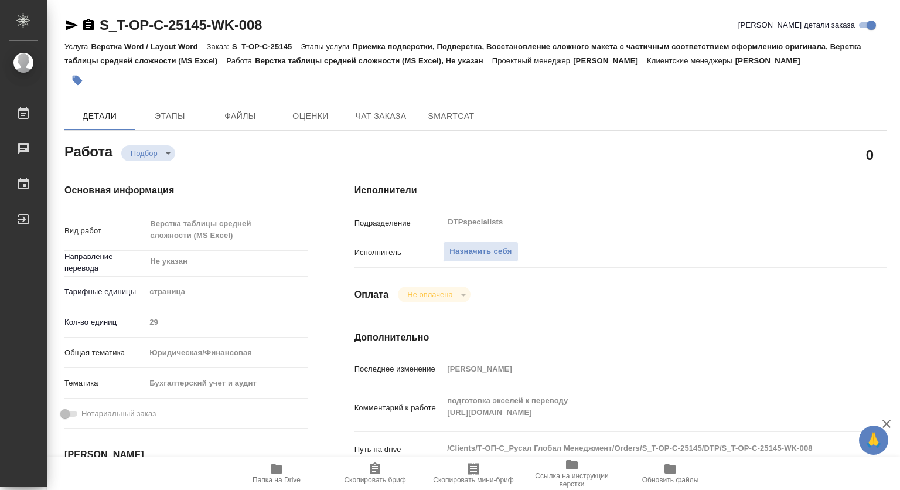
type textarea "x"
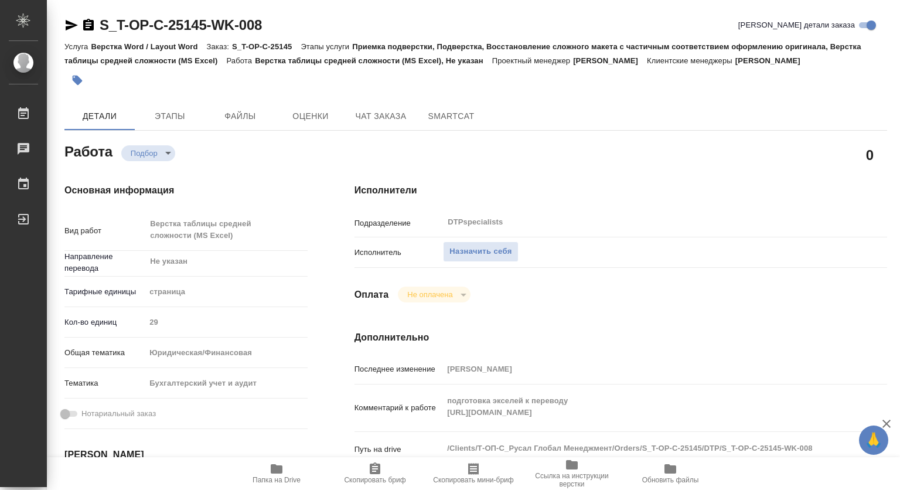
click at [281, 466] on icon "button" at bounding box center [277, 468] width 12 height 9
type textarea "x"
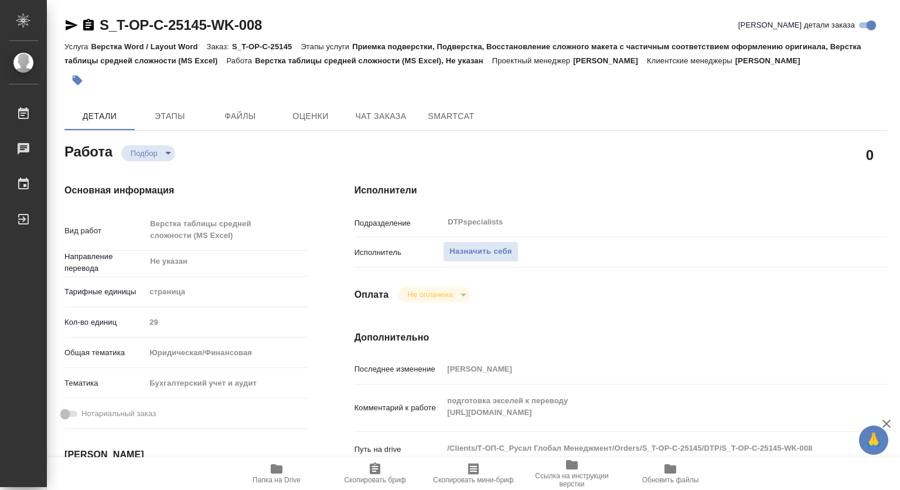
type textarea "x"
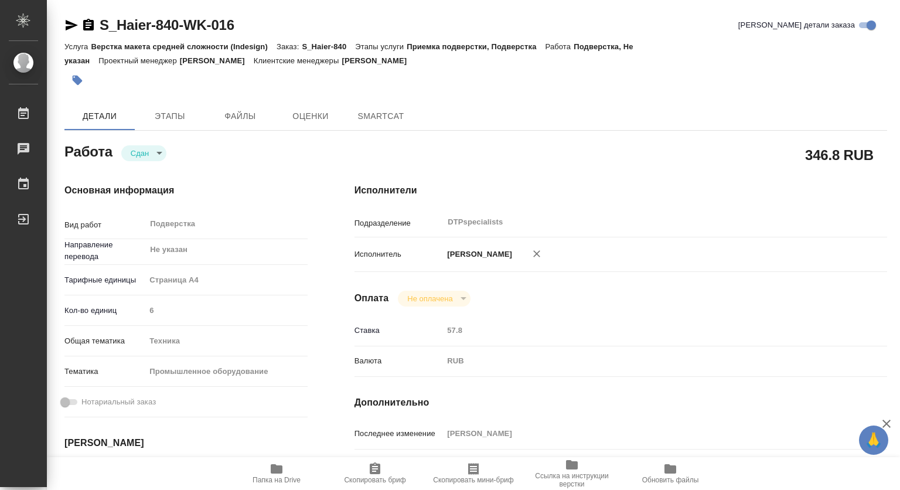
type textarea "x"
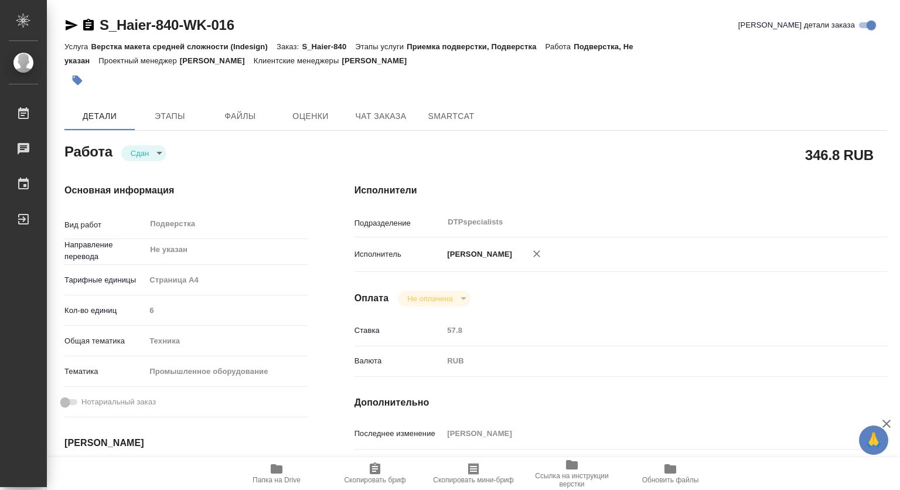
type textarea "x"
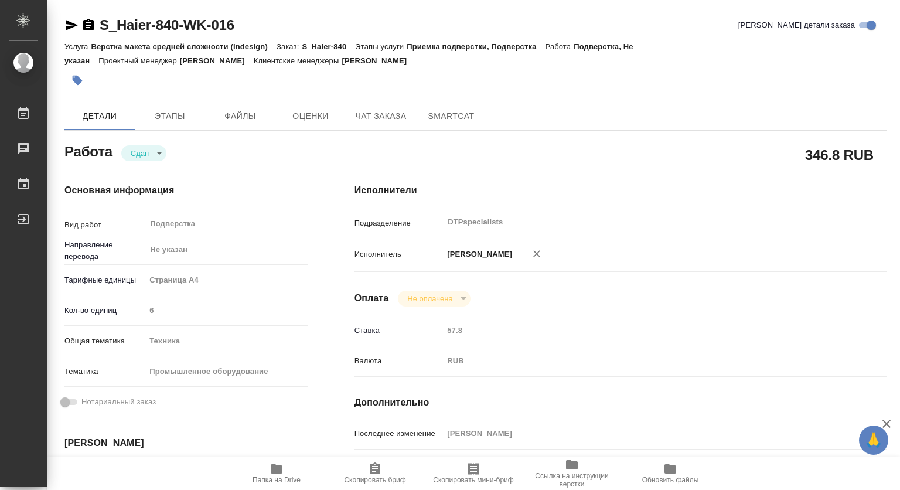
click at [274, 471] on icon "button" at bounding box center [277, 468] width 12 height 9
type textarea "x"
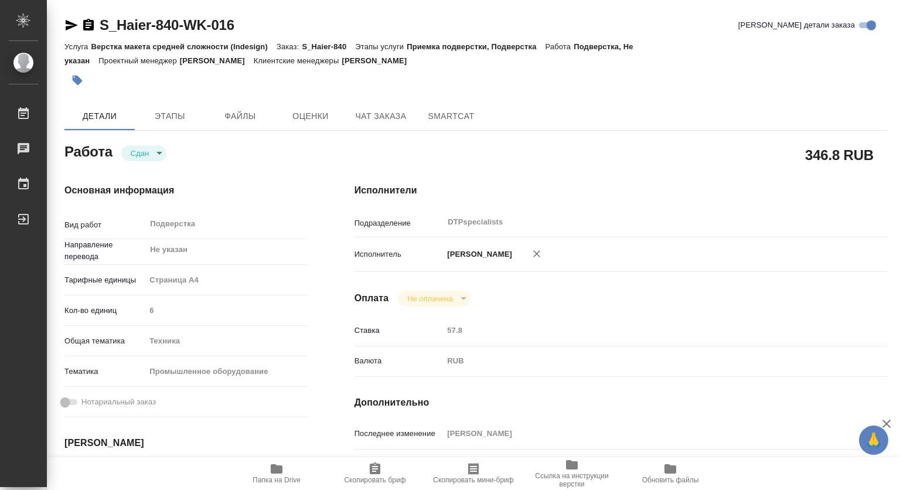
type textarea "x"
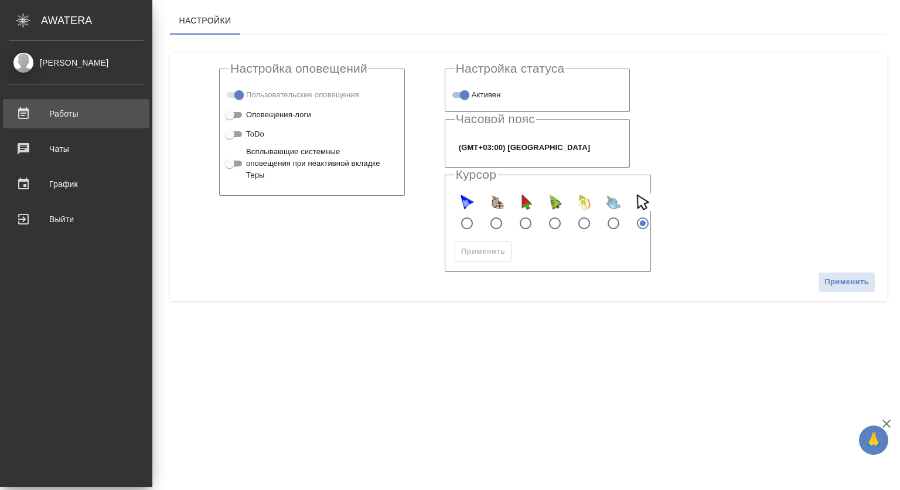
click at [54, 111] on div "Работы" at bounding box center [76, 114] width 135 height 18
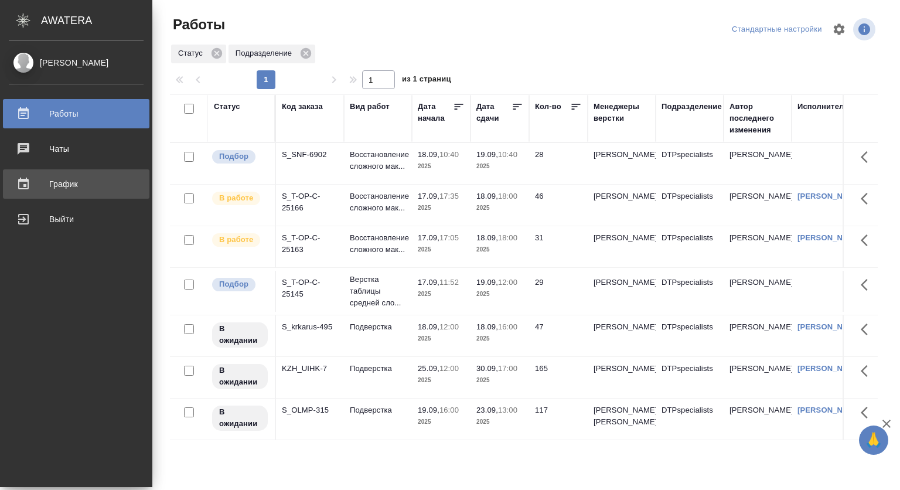
click at [57, 189] on div "График" at bounding box center [76, 184] width 135 height 18
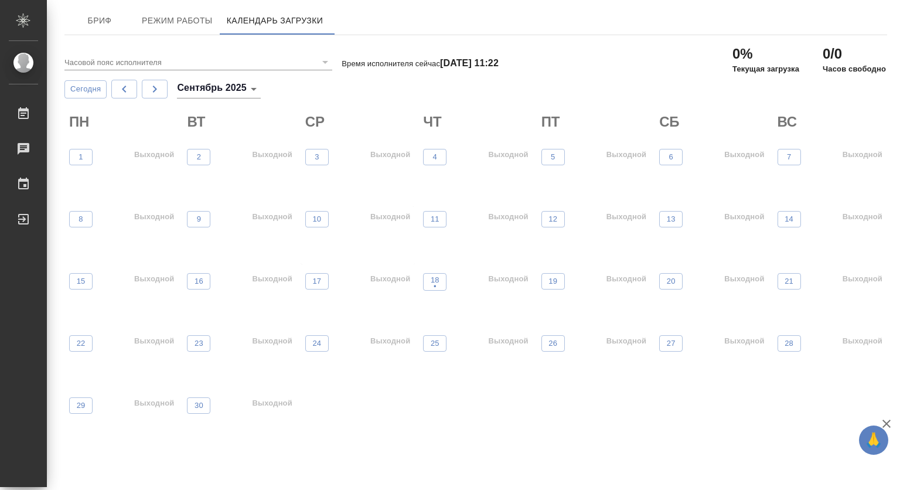
click at [395, 218] on p "Выходной" at bounding box center [390, 217] width 40 height 12
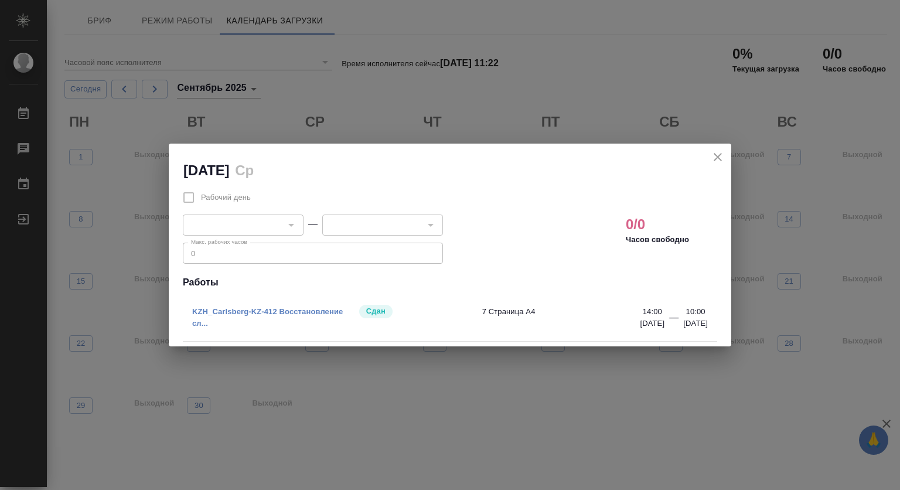
click at [187, 199] on label "Рабочий день" at bounding box center [213, 197] width 74 height 25
click at [190, 199] on label "Рабочий день" at bounding box center [213, 197] width 74 height 25
click at [189, 199] on label "Рабочий день" at bounding box center [213, 197] width 74 height 25
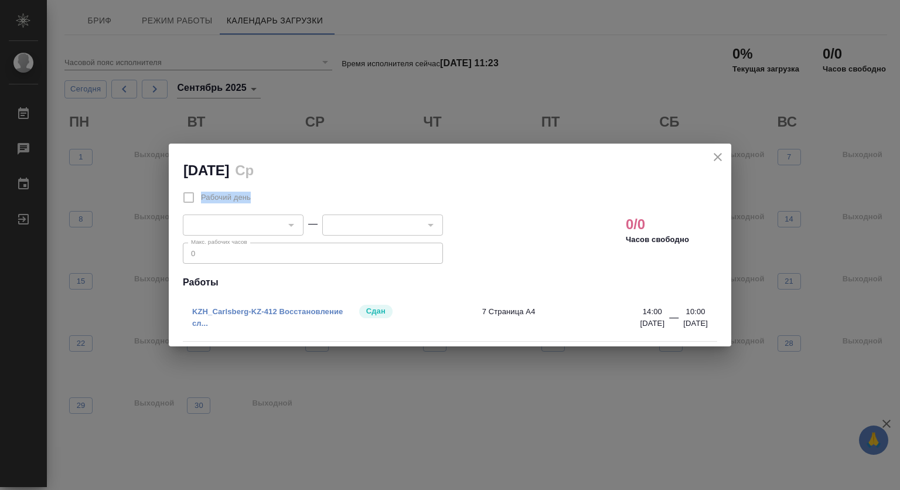
click at [343, 186] on div "Рабочий день" at bounding box center [313, 197] width 260 height 25
click at [291, 225] on div at bounding box center [290, 225] width 15 height 16
click at [292, 223] on div at bounding box center [290, 225] width 15 height 16
click at [187, 199] on label "Рабочий день" at bounding box center [213, 197] width 74 height 25
click at [188, 197] on label "Рабочий день" at bounding box center [213, 197] width 74 height 25
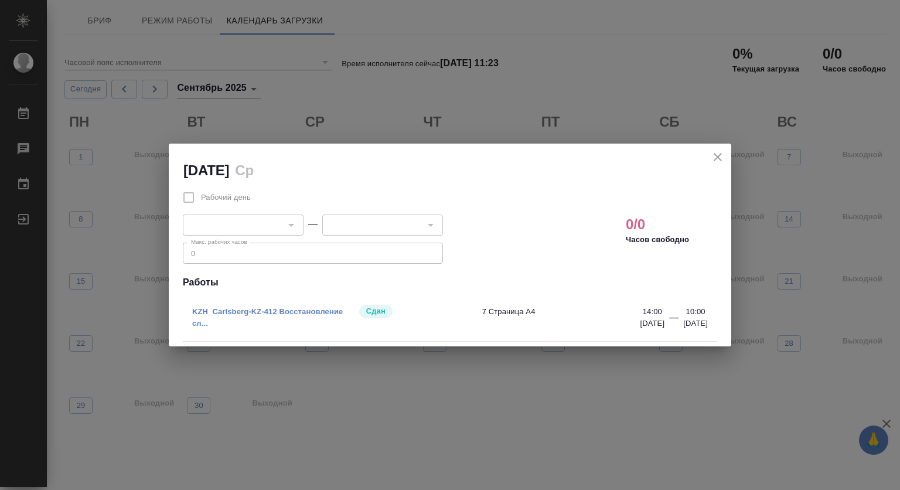
click at [723, 154] on icon "close" at bounding box center [718, 157] width 14 height 14
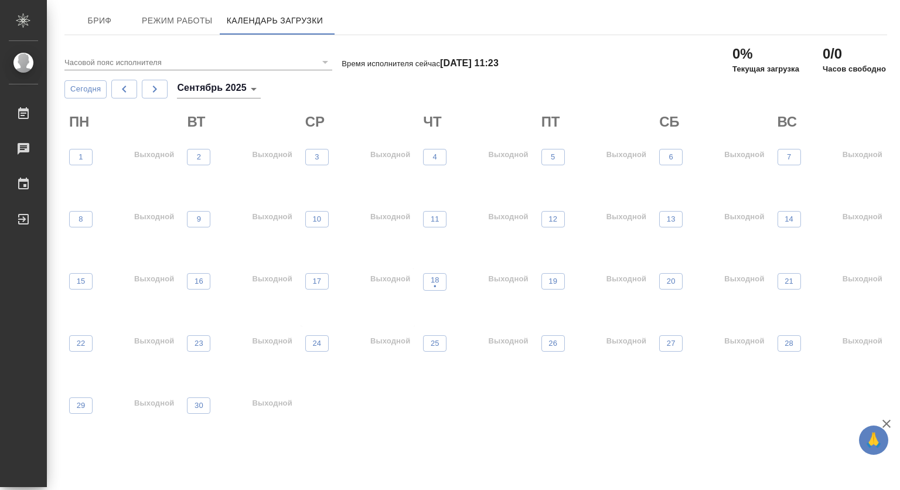
click at [414, 281] on div "17 Выходной" at bounding box center [358, 297] width 114 height 59
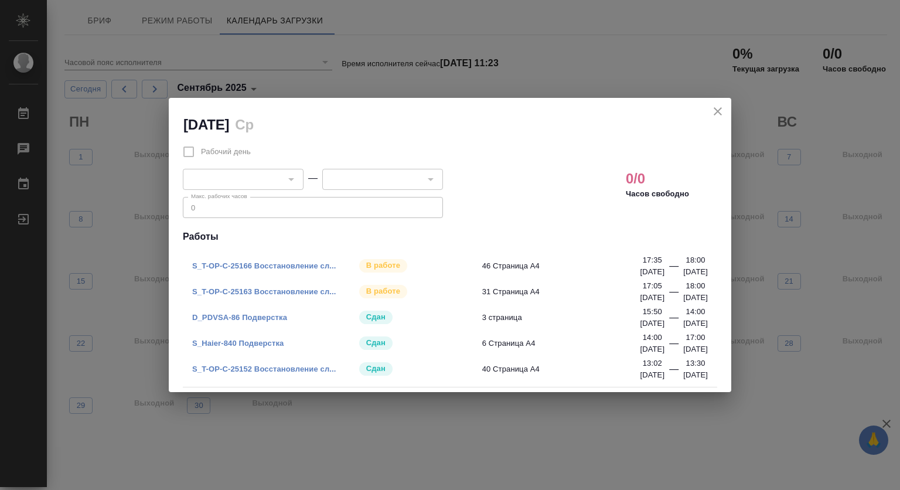
click at [289, 183] on div at bounding box center [290, 179] width 15 height 16
click at [288, 182] on div at bounding box center [290, 179] width 15 height 16
drag, startPoint x: 718, startPoint y: 110, endPoint x: 630, endPoint y: 89, distance: 90.3
click at [718, 110] on icon "close" at bounding box center [718, 111] width 14 height 14
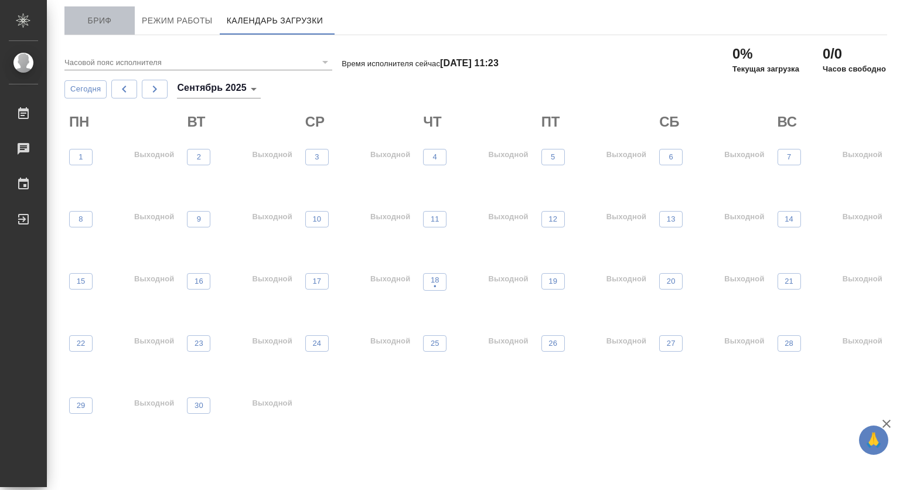
click at [122, 12] on button "Бриф" at bounding box center [99, 20] width 70 height 28
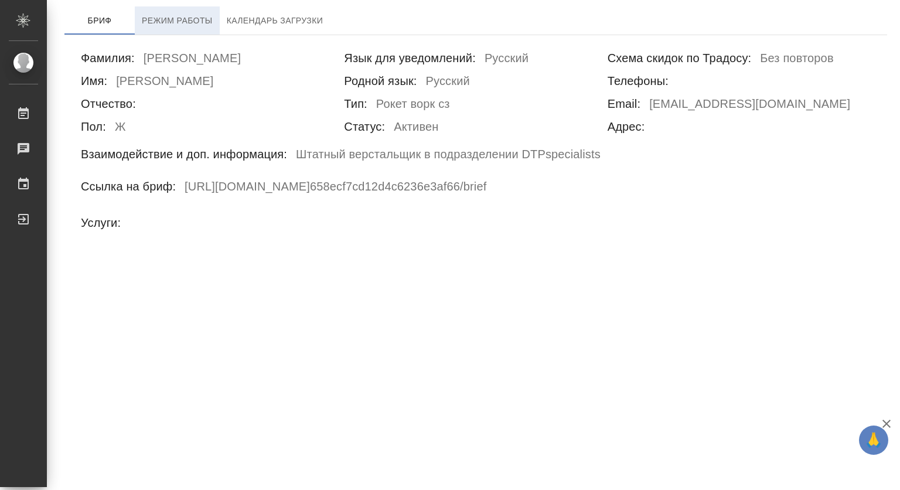
click at [159, 15] on span "Режим работы" at bounding box center [177, 20] width 71 height 15
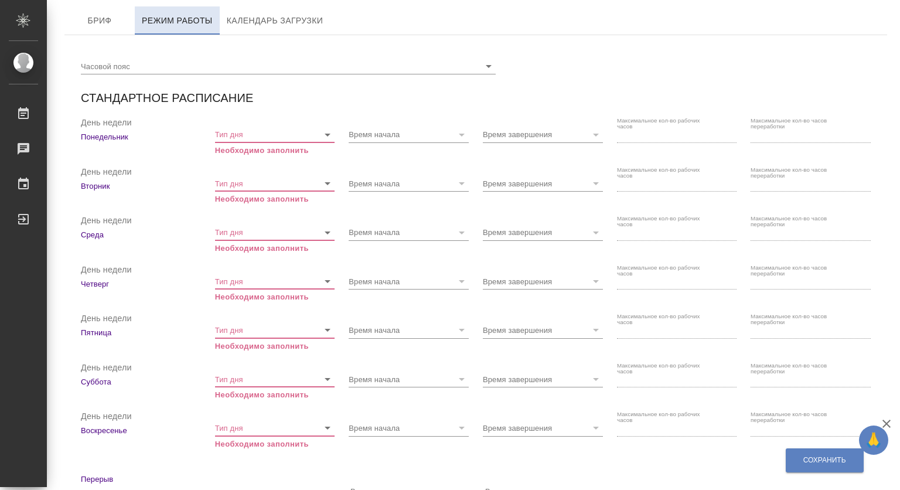
checkbox input "true"
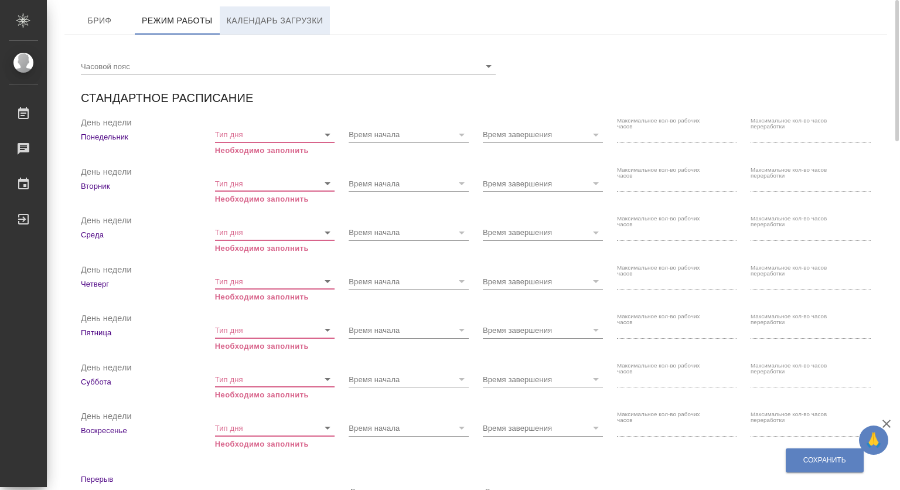
click at [248, 22] on span "Календарь загрузки" at bounding box center [275, 20] width 97 height 15
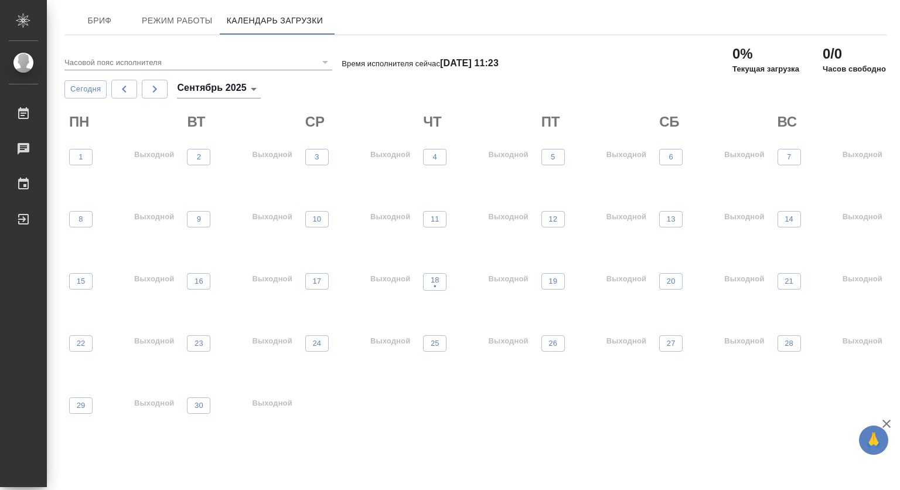
click at [280, 155] on p "Выходной" at bounding box center [273, 155] width 40 height 12
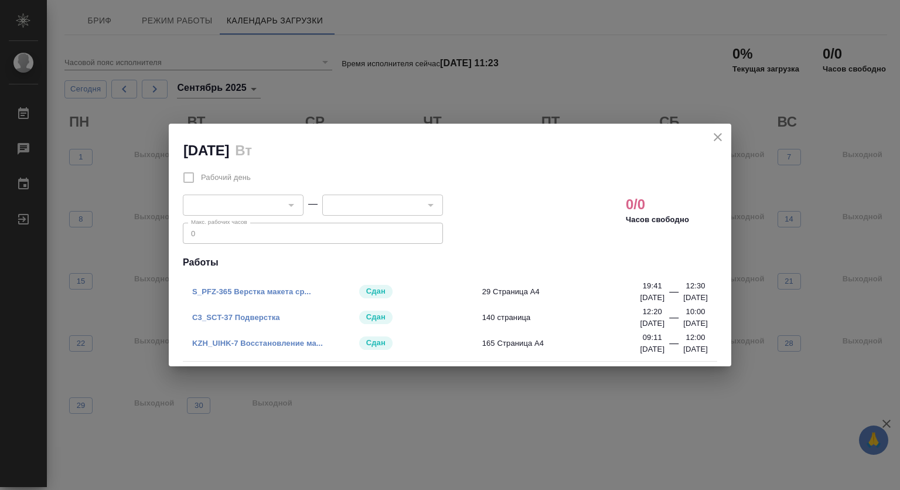
click at [261, 188] on div "Рабочий день" at bounding box center [313, 177] width 260 height 25
click at [247, 195] on div "​" at bounding box center [243, 205] width 121 height 21
click at [722, 136] on icon "close" at bounding box center [718, 137] width 14 height 14
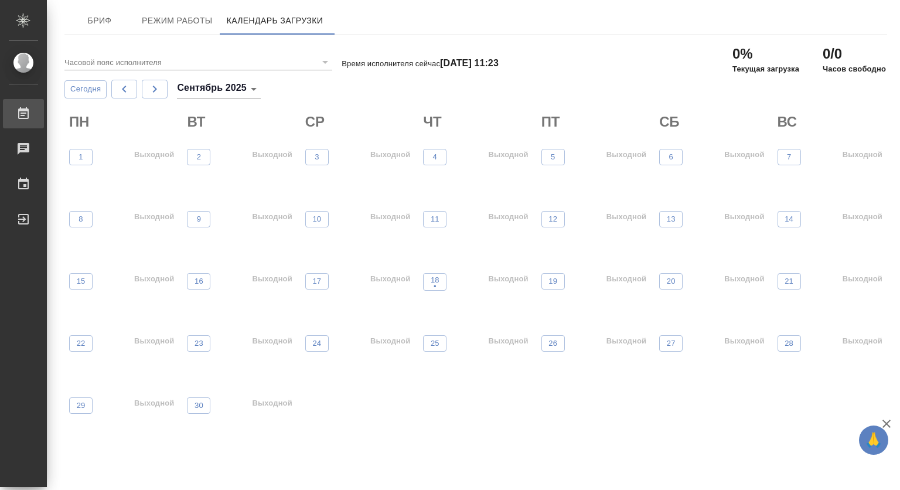
click at [60, 115] on div ".cls-1 fill:#fff; AWATERA Kovtun Svetlana Работы 0 Чаты График Выйти Бриф Режим…" at bounding box center [450, 245] width 900 height 490
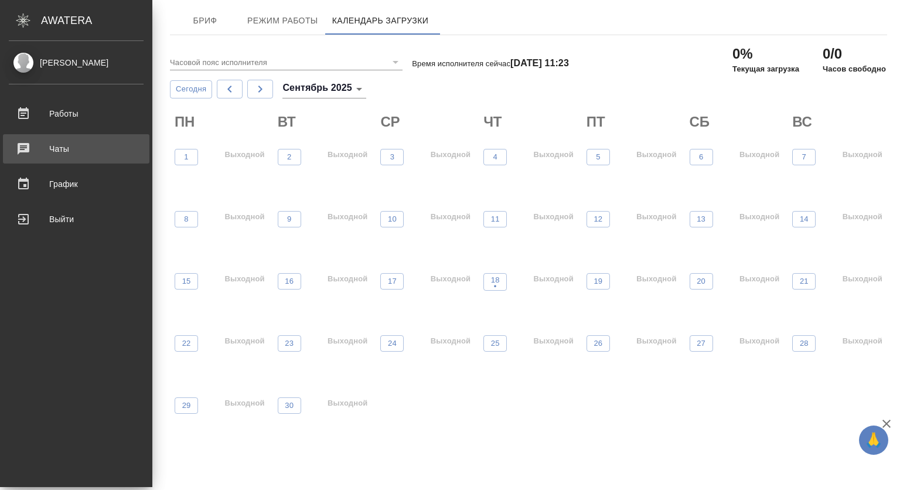
click at [59, 148] on div "Чаты" at bounding box center [76, 149] width 135 height 18
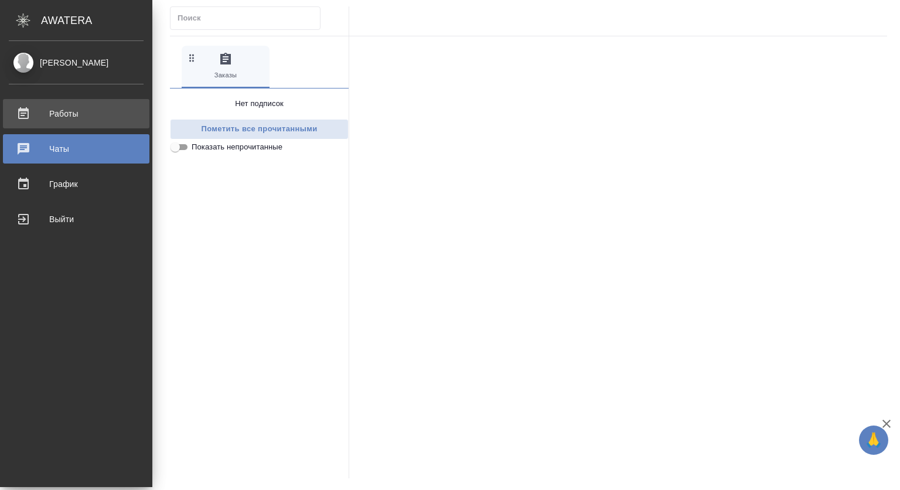
click at [83, 110] on div "Работы" at bounding box center [76, 114] width 135 height 18
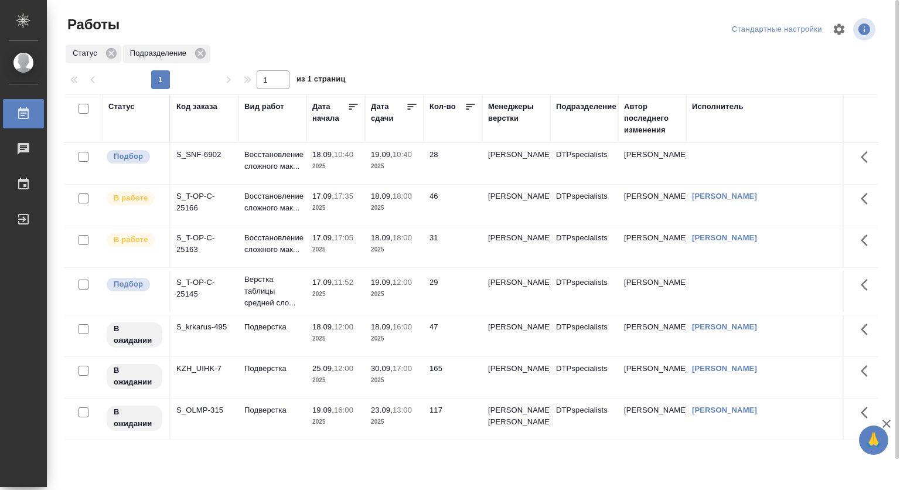
click at [342, 345] on p "2025" at bounding box center [335, 339] width 47 height 12
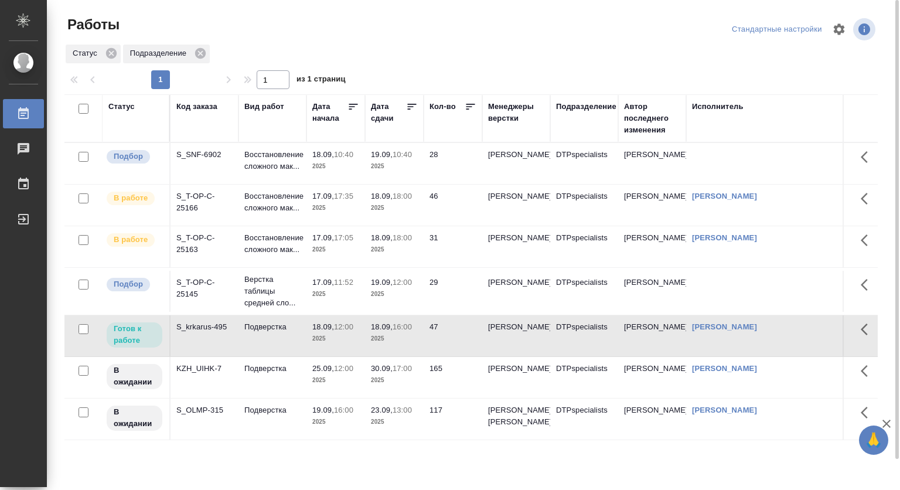
click at [253, 333] on p "Подверстка" at bounding box center [272, 327] width 56 height 12
